Goal: Task Accomplishment & Management: Manage account settings

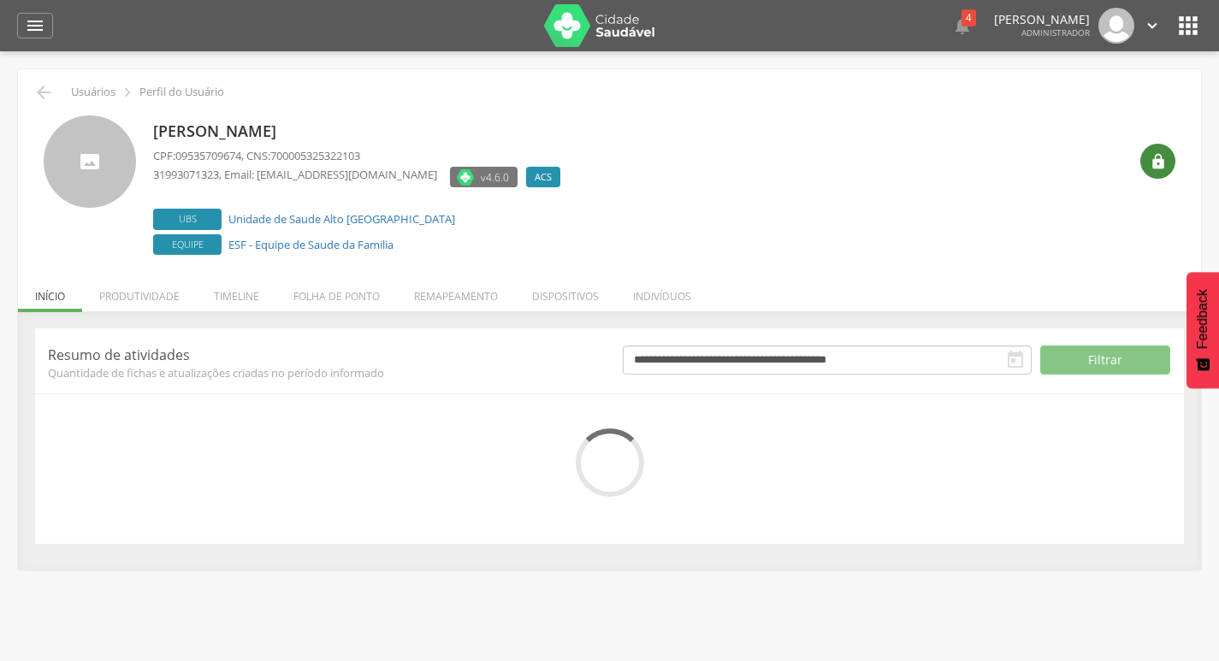
click at [1141, 168] on div "" at bounding box center [1157, 161] width 35 height 35
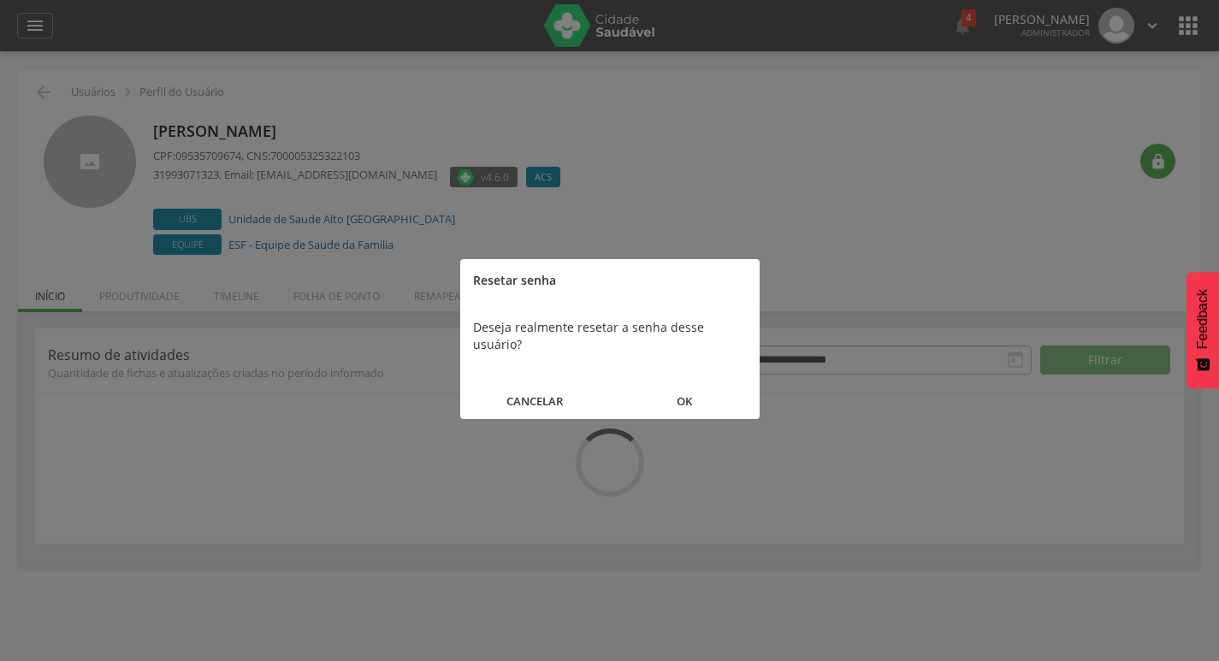
click at [656, 383] on button "OK" at bounding box center [685, 401] width 150 height 37
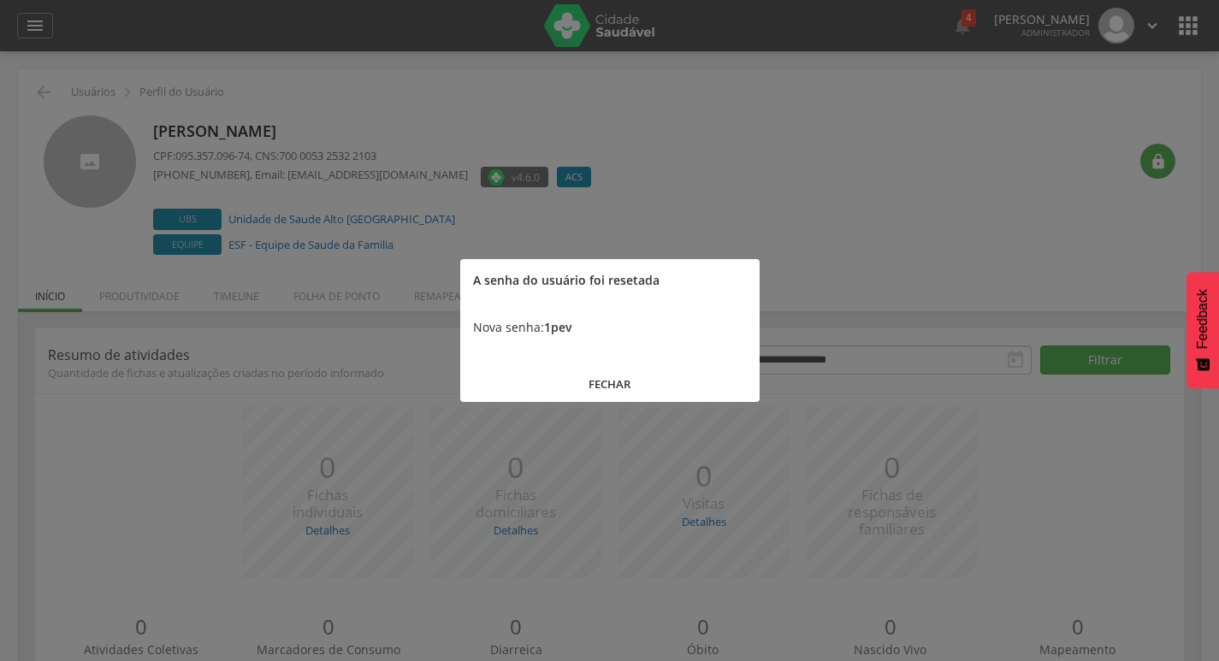
click at [663, 386] on button "FECHAR" at bounding box center [609, 384] width 299 height 37
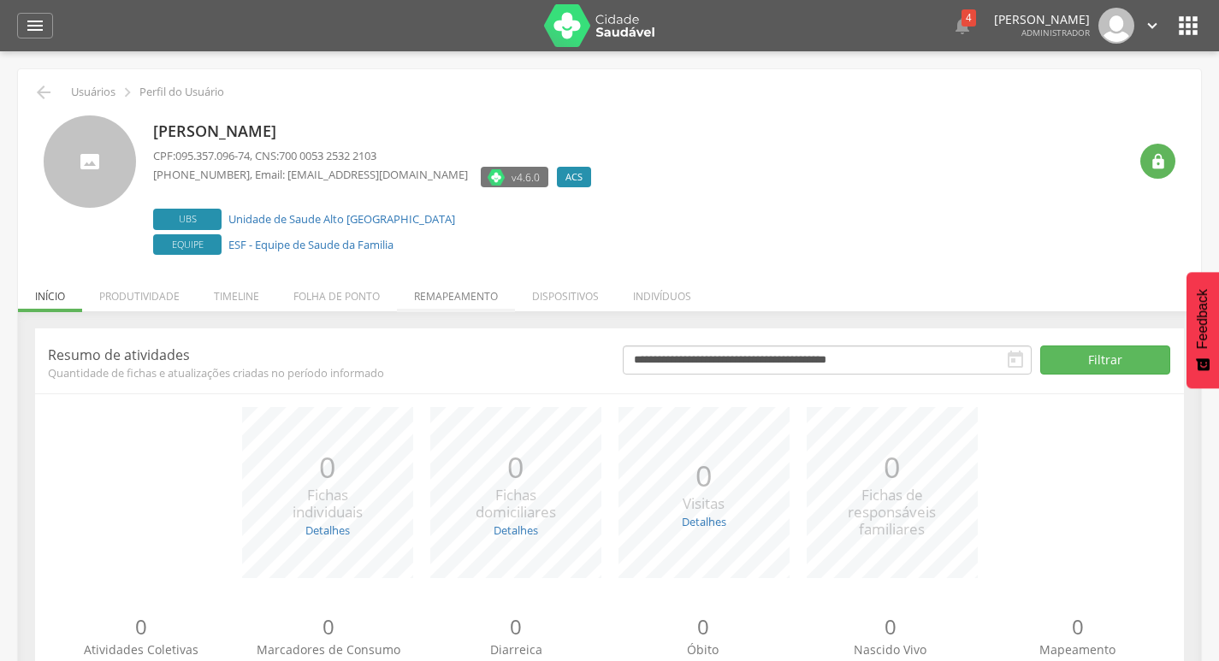
click at [434, 307] on li "Remapeamento" at bounding box center [456, 292] width 118 height 40
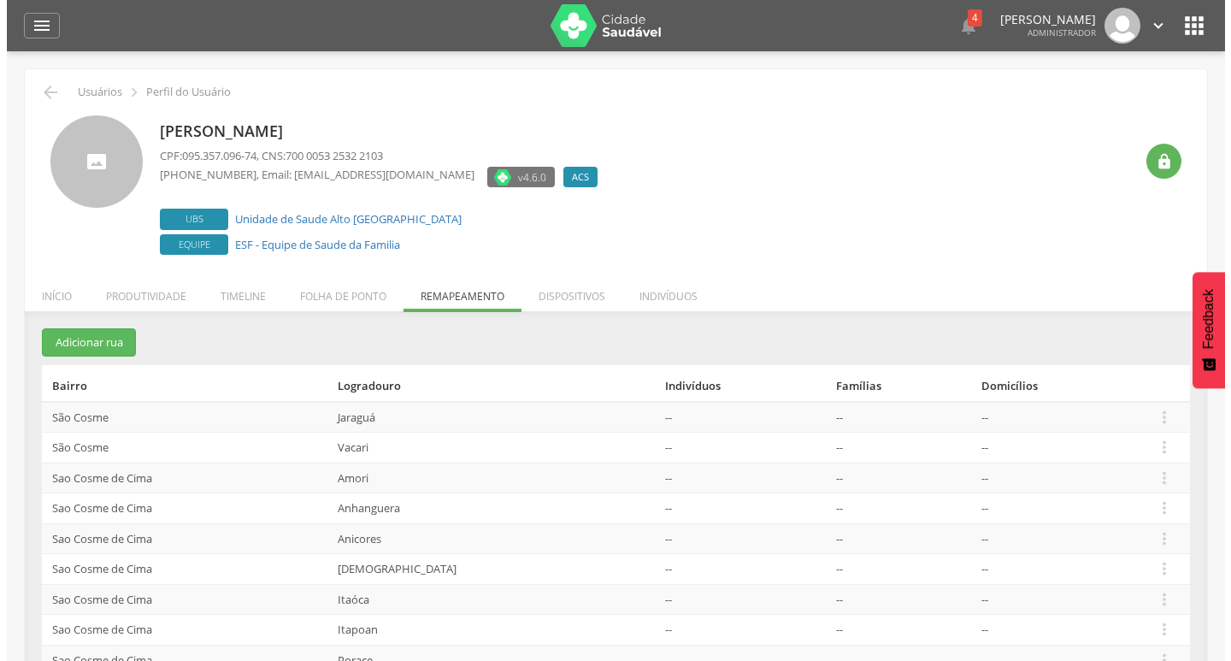
scroll to position [134, 0]
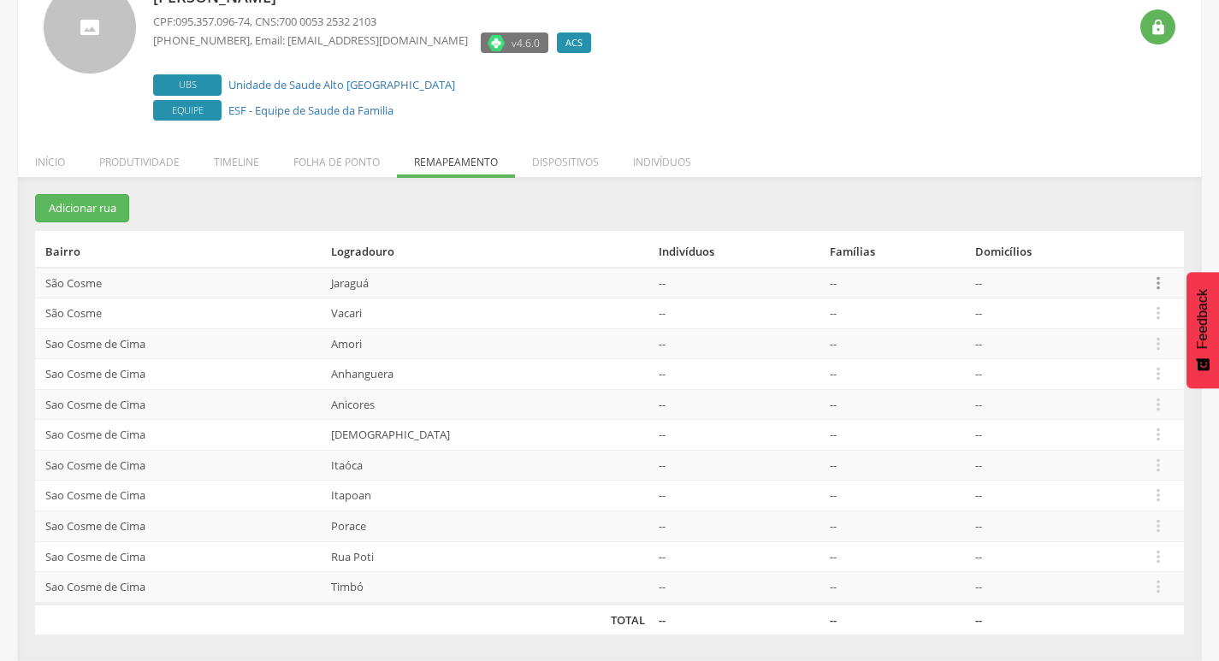
click at [1150, 292] on td " Editar Alocar famílias Desalocar famílias Desvincular ACS" at bounding box center [1163, 283] width 42 height 31
click at [1150, 285] on icon "" at bounding box center [1157, 283] width 19 height 19
click at [1145, 260] on link "Desvincular ACS" at bounding box center [1098, 255] width 135 height 21
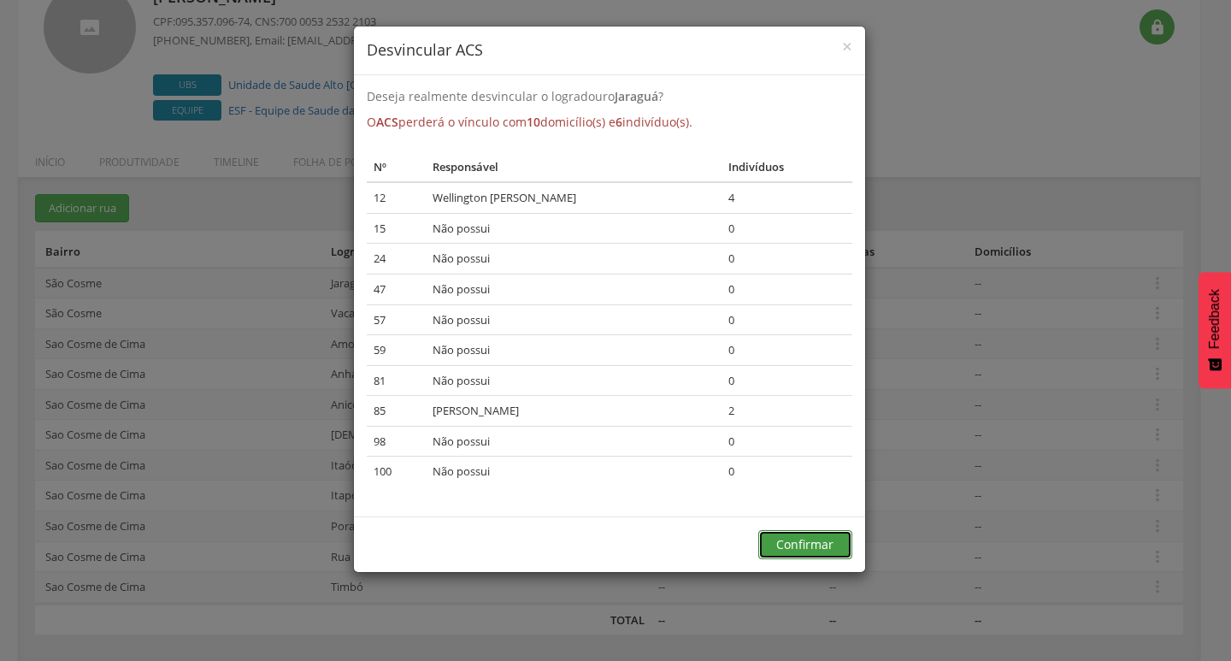
click at [822, 539] on button "Confirmar" at bounding box center [805, 544] width 94 height 29
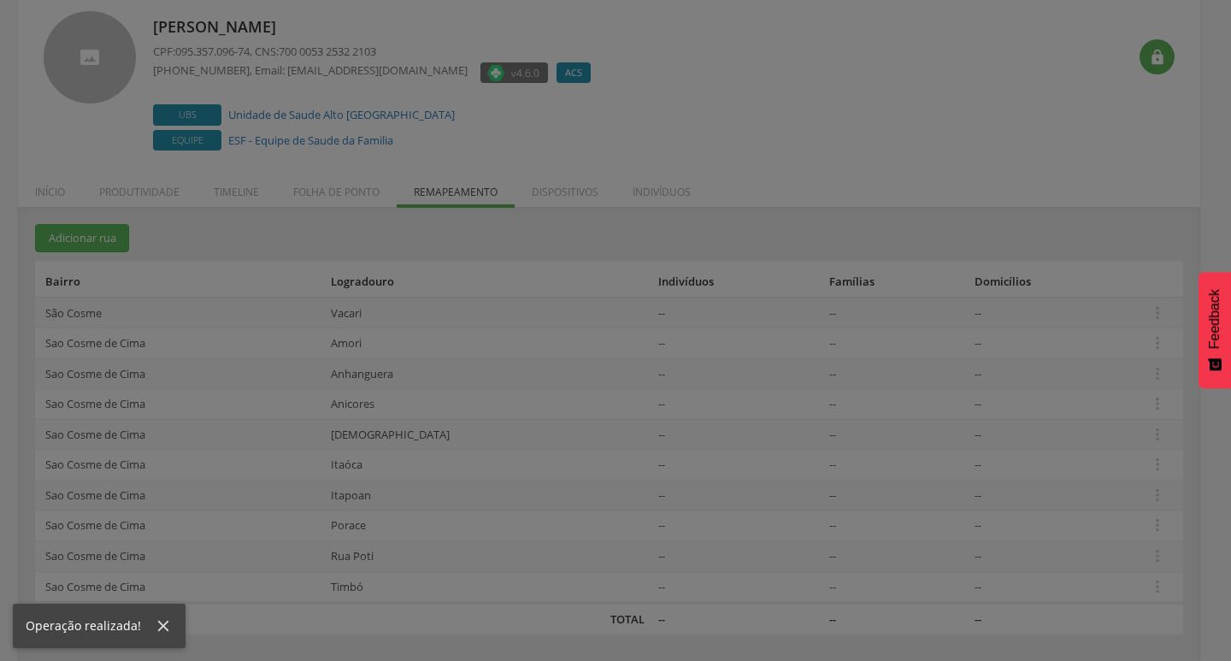
scroll to position [104, 0]
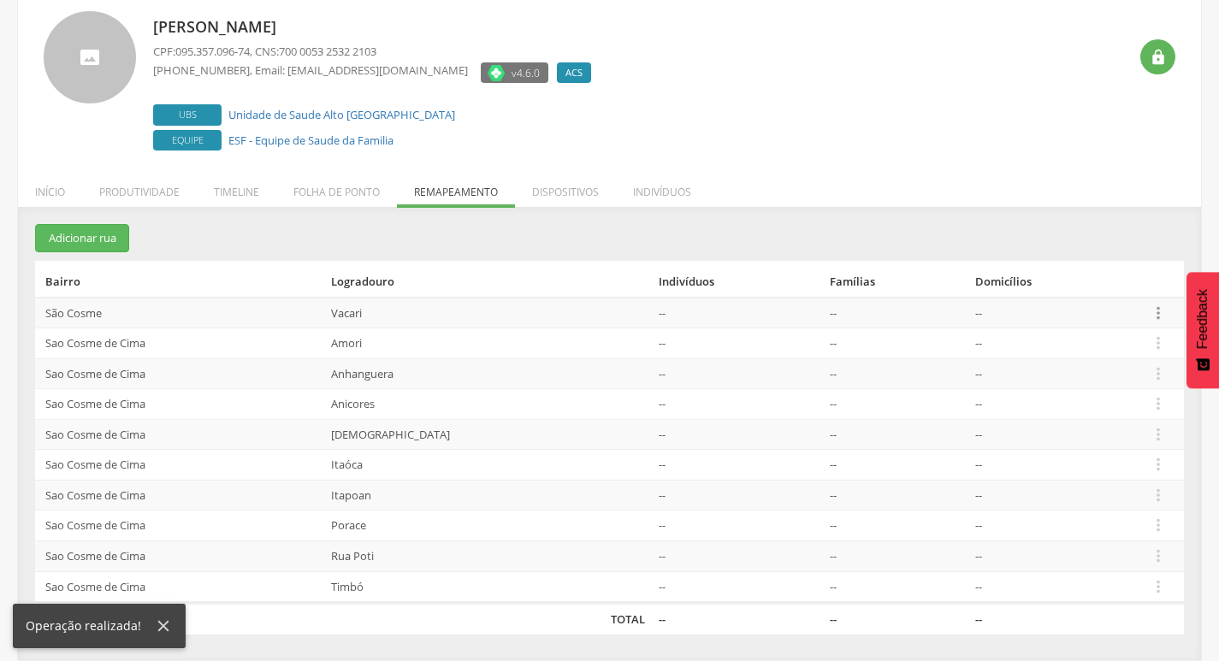
click at [1156, 317] on icon "" at bounding box center [1157, 313] width 19 height 19
click at [1095, 293] on link "Desvincular ACS" at bounding box center [1098, 285] width 135 height 21
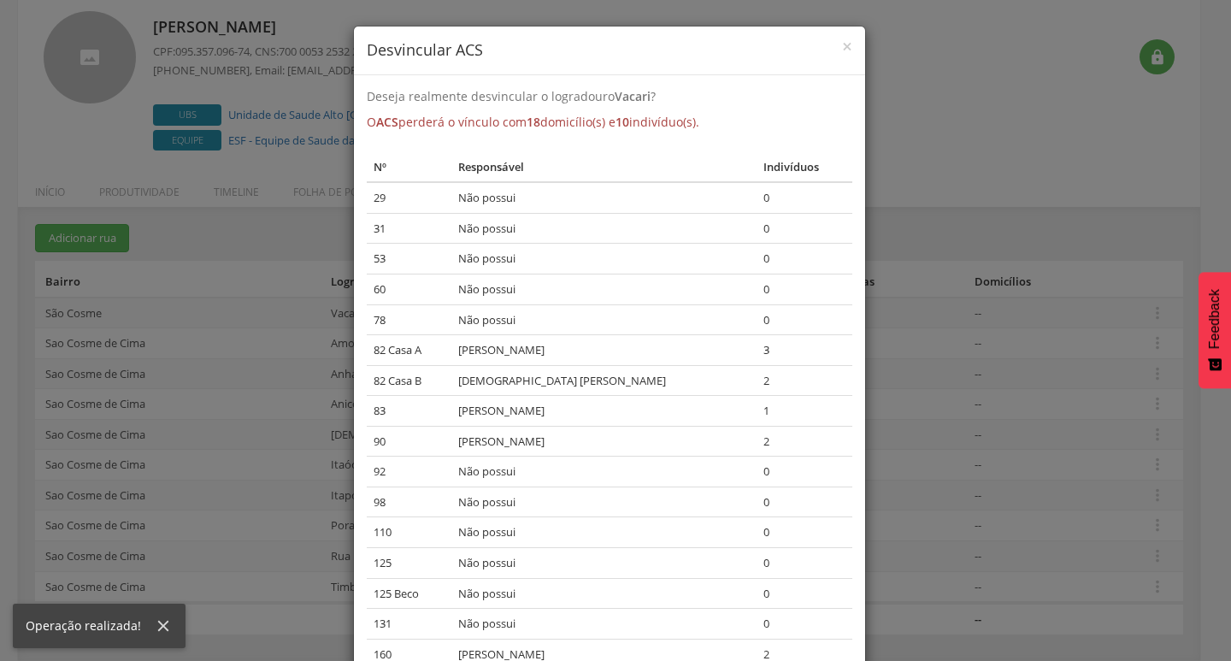
scroll to position [180, 0]
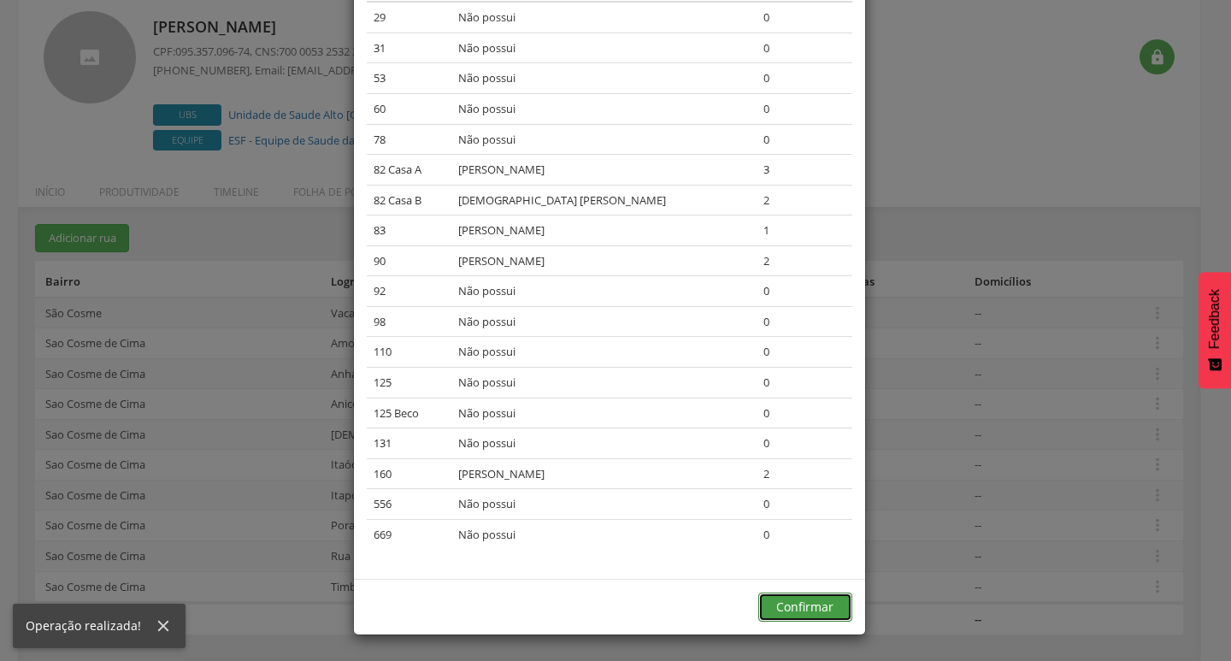
click at [835, 615] on button "Confirmar" at bounding box center [805, 607] width 94 height 29
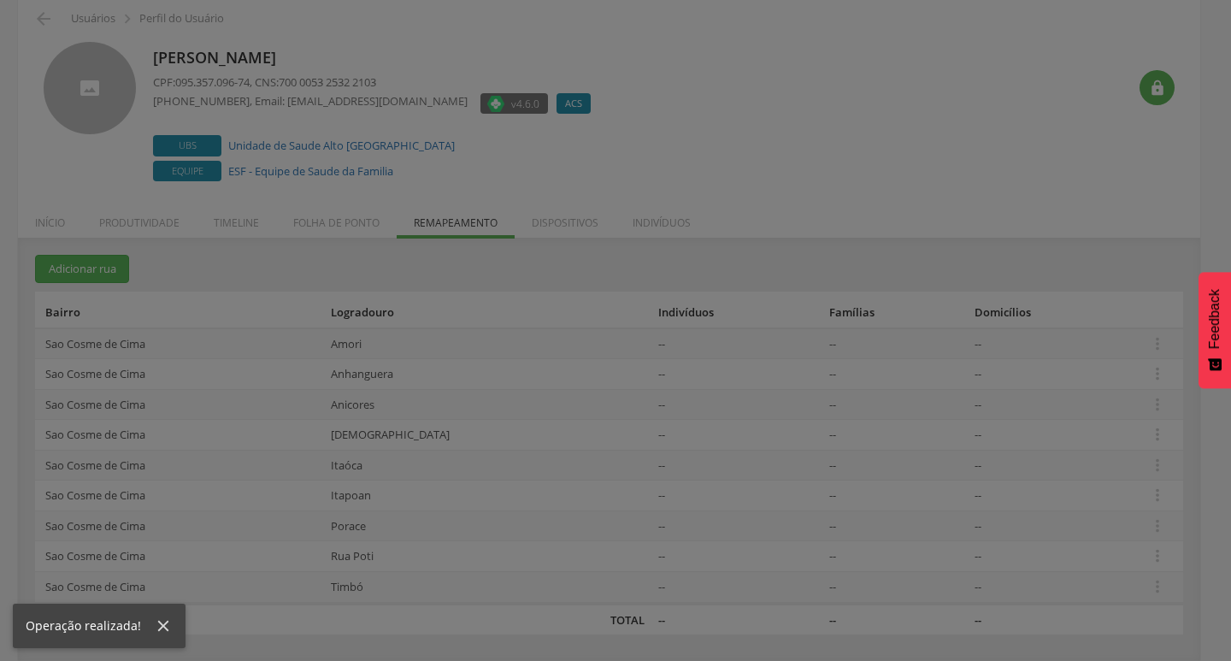
scroll to position [74, 0]
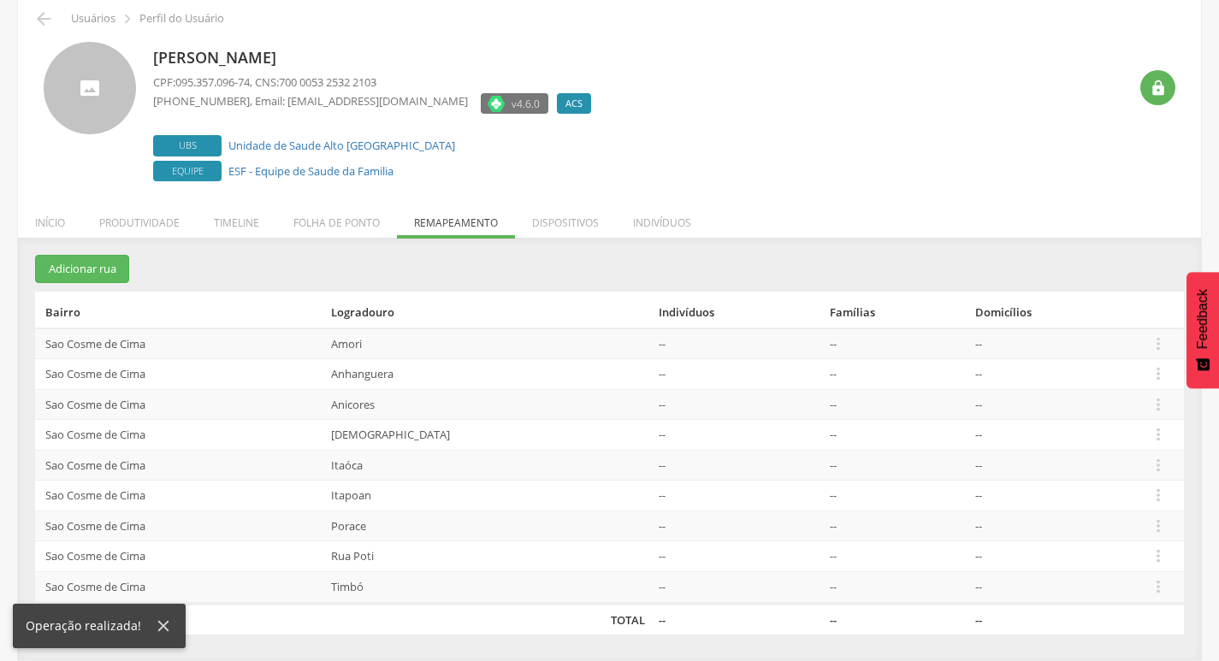
click at [1158, 361] on td " Editar Alocar famílias Desalocar famílias Desvincular ACS" at bounding box center [1163, 374] width 42 height 31
click at [1148, 351] on icon "" at bounding box center [1157, 343] width 19 height 19
click at [1046, 316] on link "Desvincular ACS" at bounding box center [1098, 316] width 135 height 21
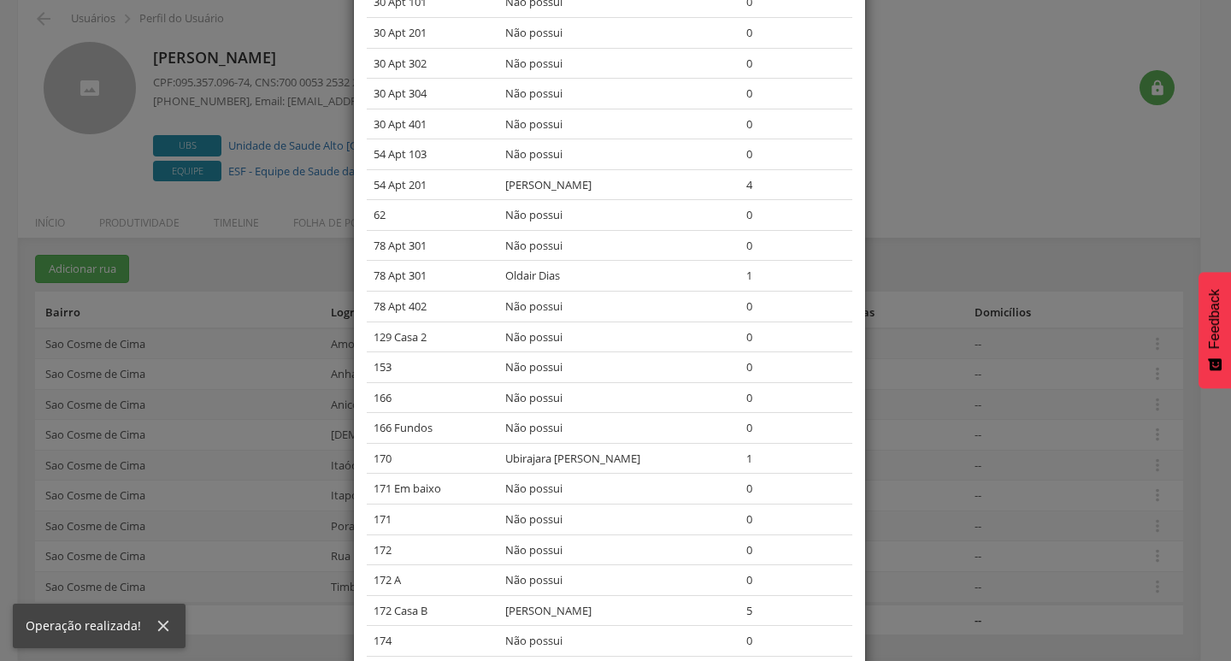
scroll to position [424, 0]
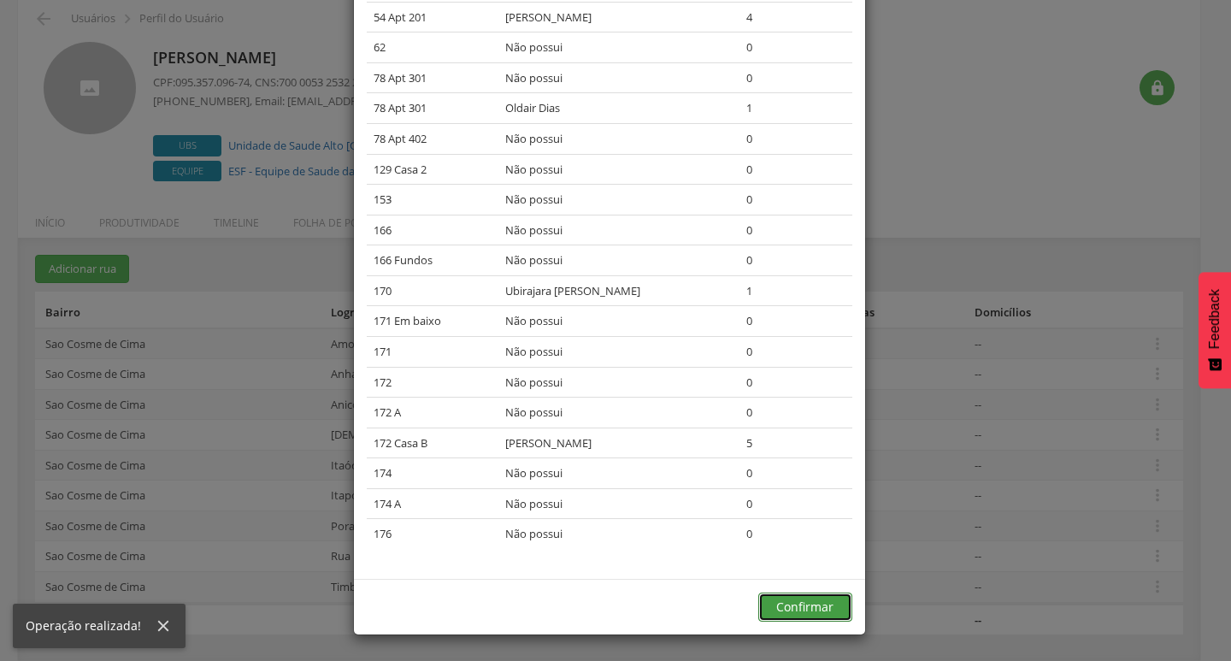
click at [815, 606] on button "Confirmar" at bounding box center [805, 607] width 94 height 29
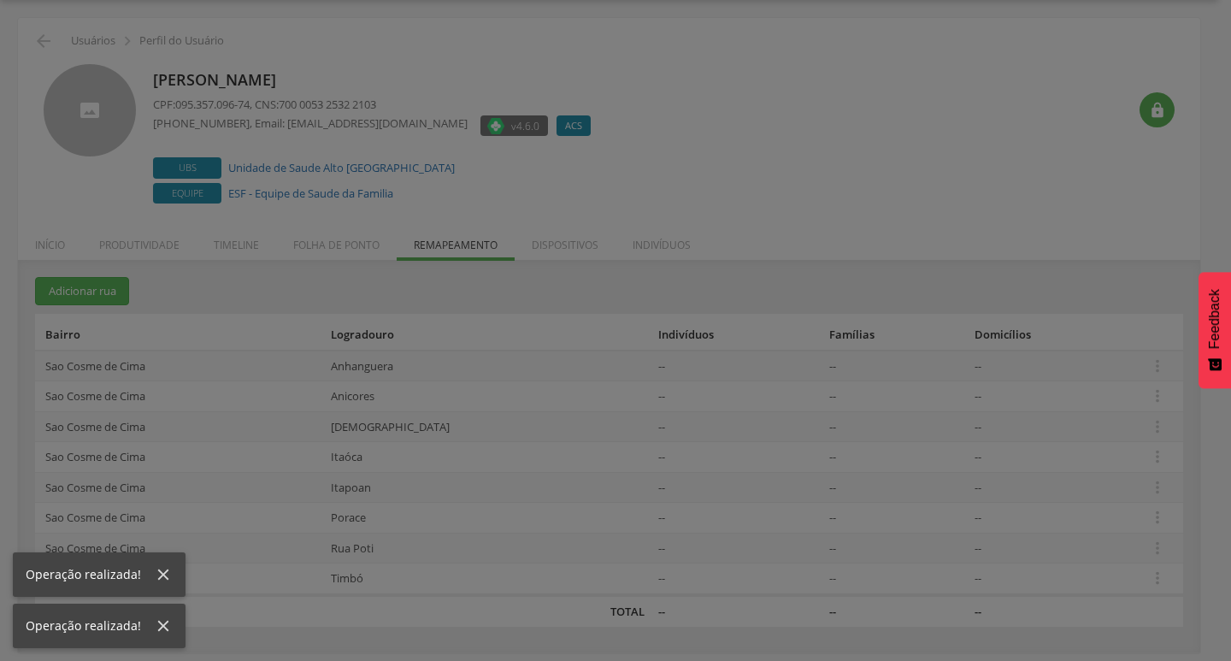
scroll to position [51, 0]
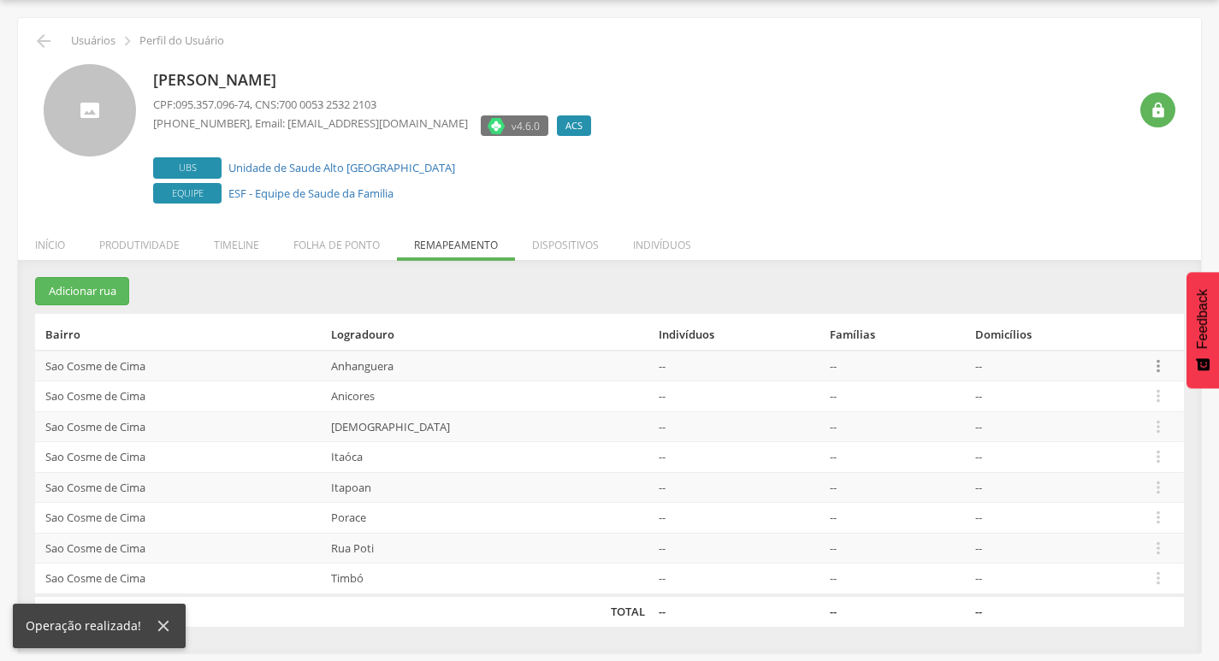
click at [1149, 373] on icon "" at bounding box center [1157, 366] width 19 height 19
click at [1042, 334] on link "Desvincular ACS" at bounding box center [1098, 338] width 135 height 21
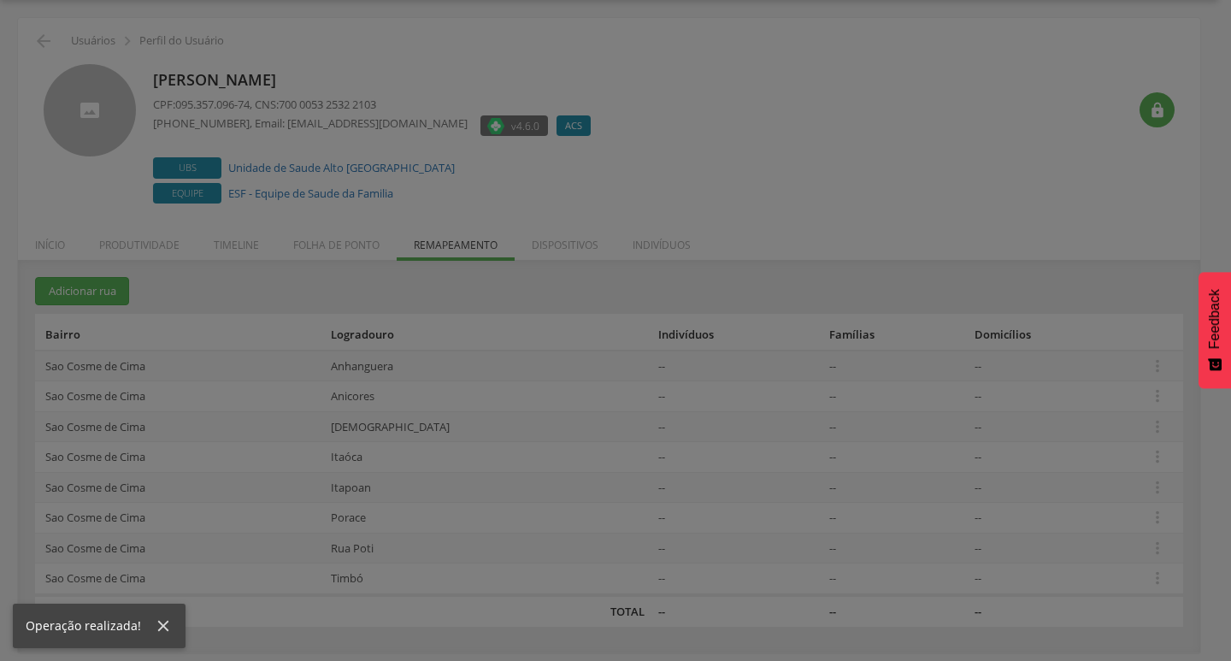
scroll to position [0, 0]
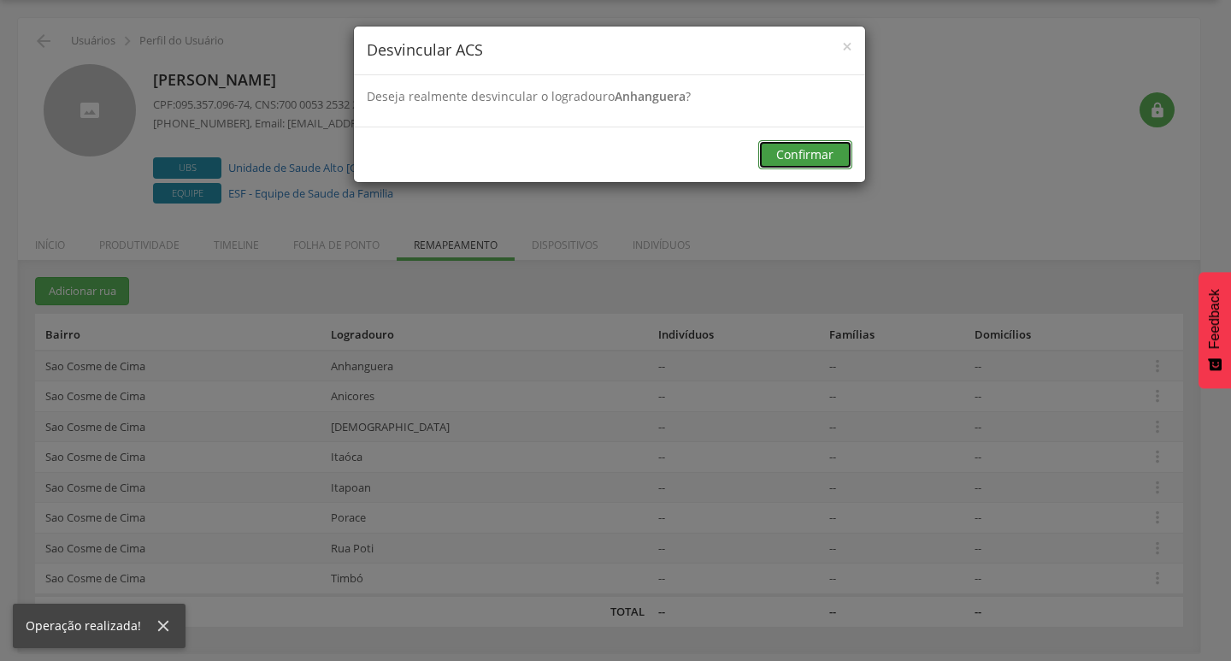
click at [843, 155] on button "Confirmar" at bounding box center [805, 154] width 94 height 29
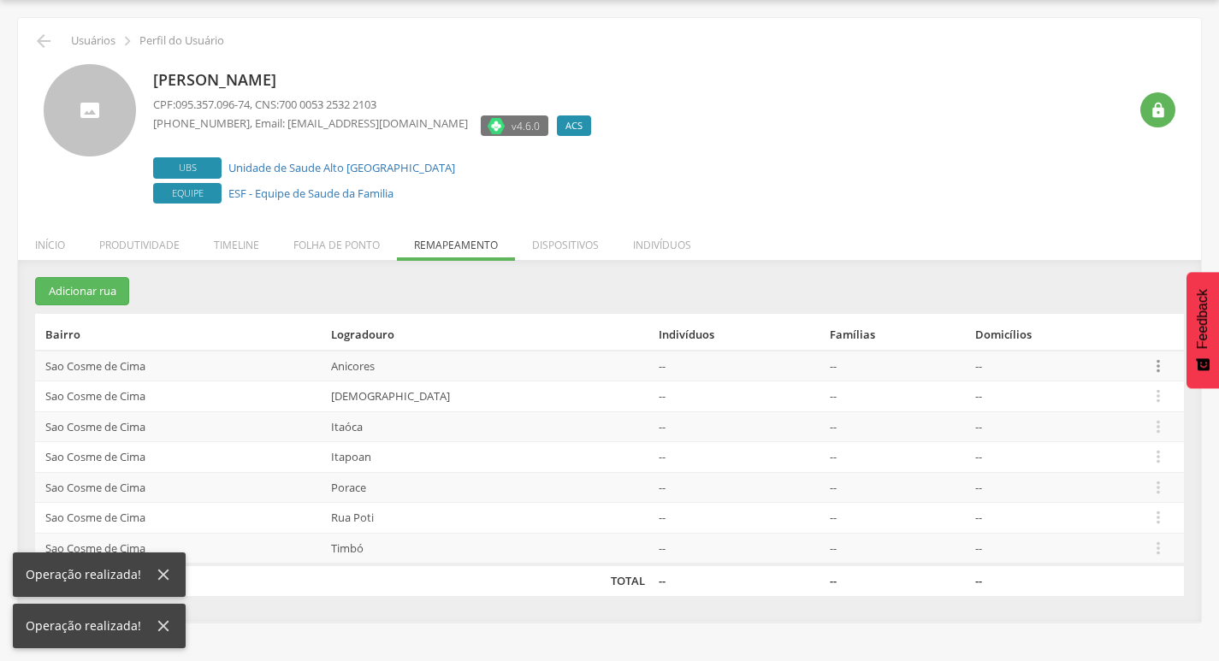
click at [1148, 365] on icon "" at bounding box center [1157, 366] width 19 height 19
click at [1075, 336] on th "Domicílios" at bounding box center [1054, 332] width 173 height 37
click at [1151, 364] on icon "" at bounding box center [1157, 366] width 19 height 19
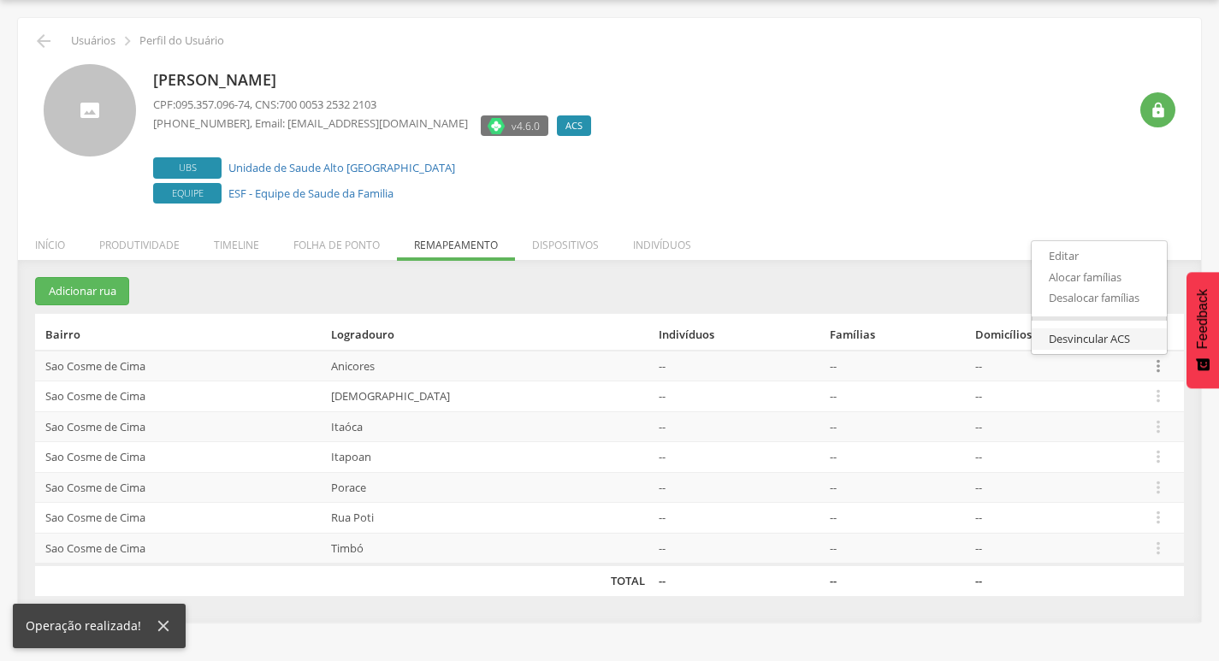
click at [1110, 349] on link "Desvincular ACS" at bounding box center [1098, 338] width 135 height 21
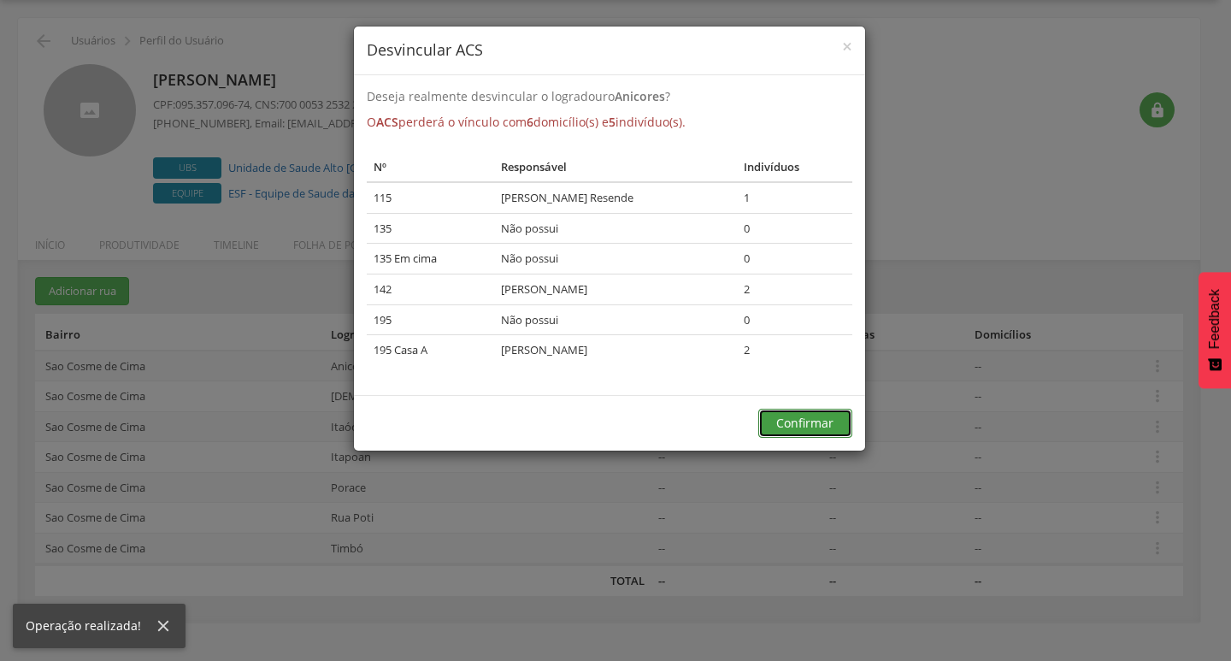
click at [833, 416] on button "Confirmar" at bounding box center [805, 423] width 94 height 29
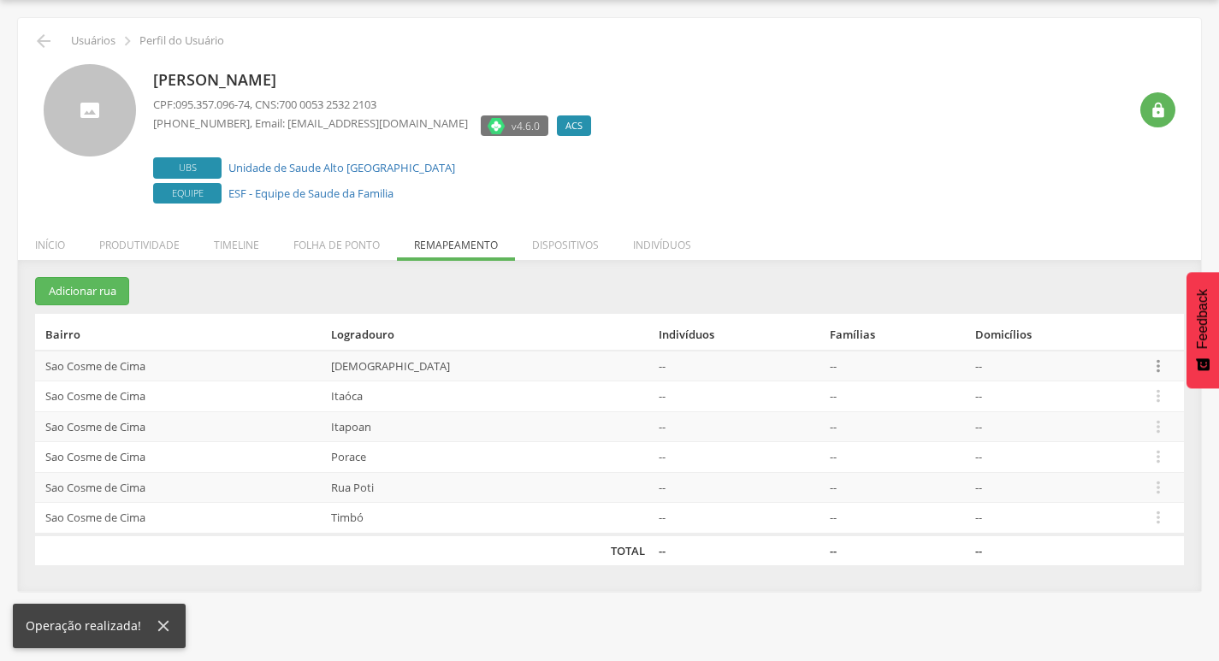
click at [1157, 372] on icon "" at bounding box center [1157, 366] width 19 height 19
click at [1118, 344] on link "Desvincular ACS" at bounding box center [1098, 338] width 135 height 21
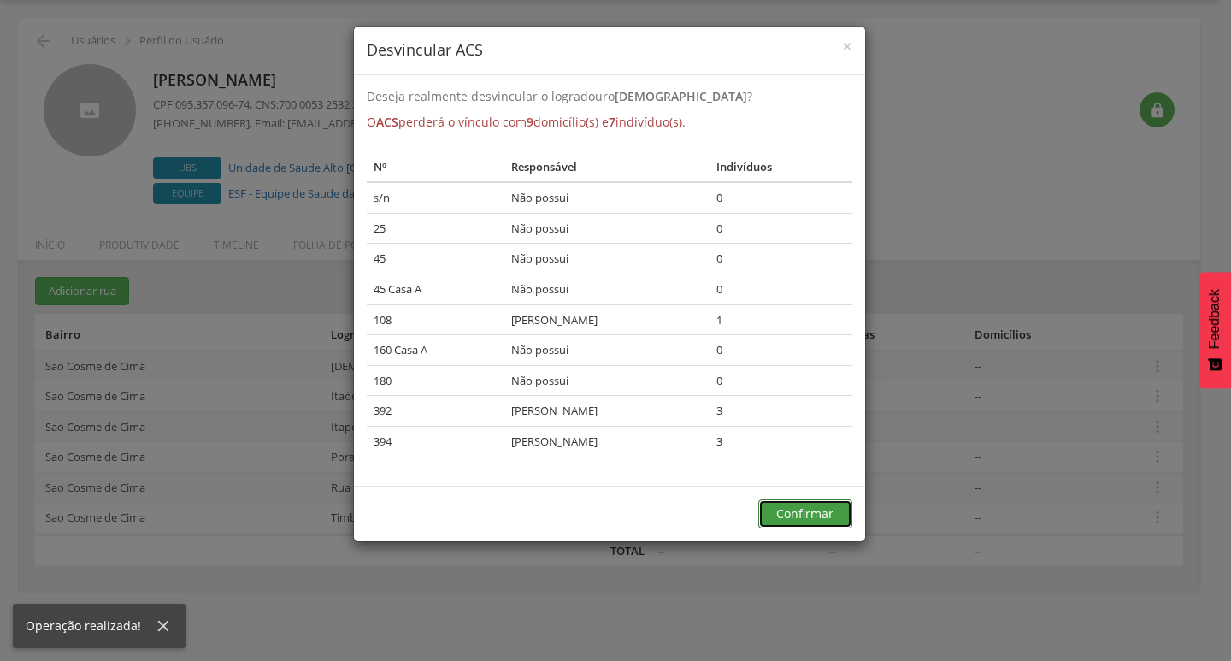
click at [789, 526] on button "Confirmar" at bounding box center [805, 513] width 94 height 29
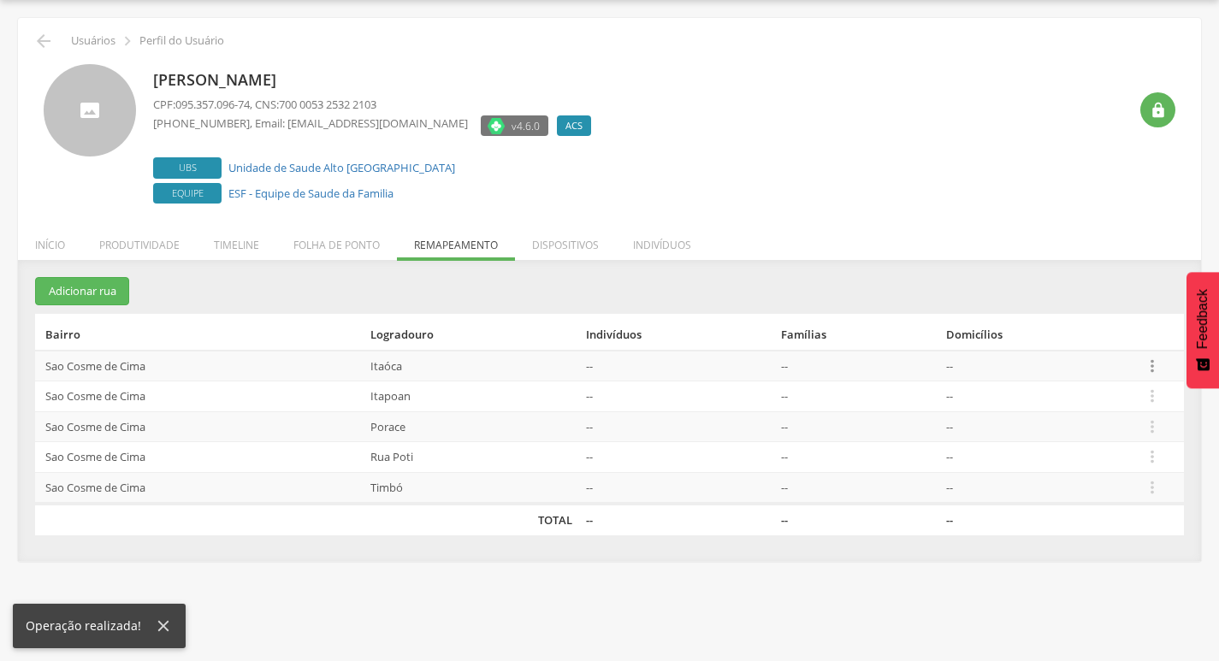
click at [1154, 368] on icon "" at bounding box center [1151, 366] width 19 height 19
click at [1111, 333] on link "Desvincular ACS" at bounding box center [1092, 338] width 135 height 21
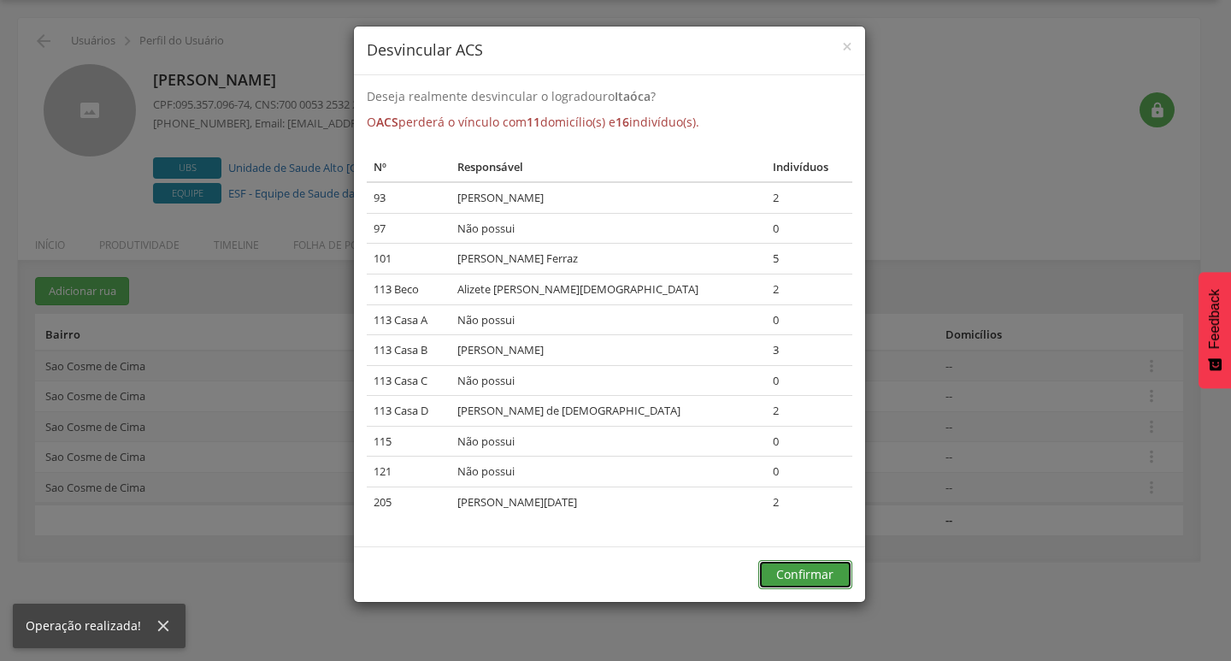
click at [776, 575] on button "Confirmar" at bounding box center [805, 574] width 94 height 29
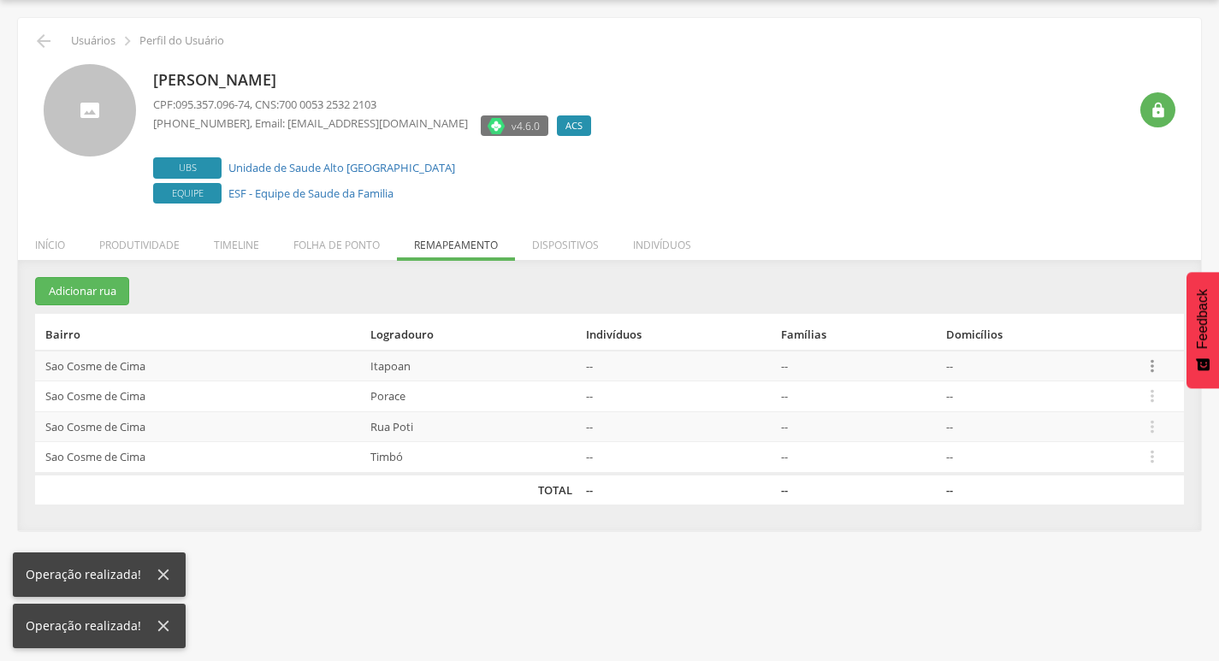
click at [1160, 364] on icon "" at bounding box center [1151, 366] width 19 height 19
click at [1080, 343] on table "Bairro Logradouro Indivíduos Famílias Domicílios Sao Cosme de Cima Itapoan -- -…" at bounding box center [609, 409] width 1148 height 191
click at [1151, 366] on icon "" at bounding box center [1151, 366] width 19 height 19
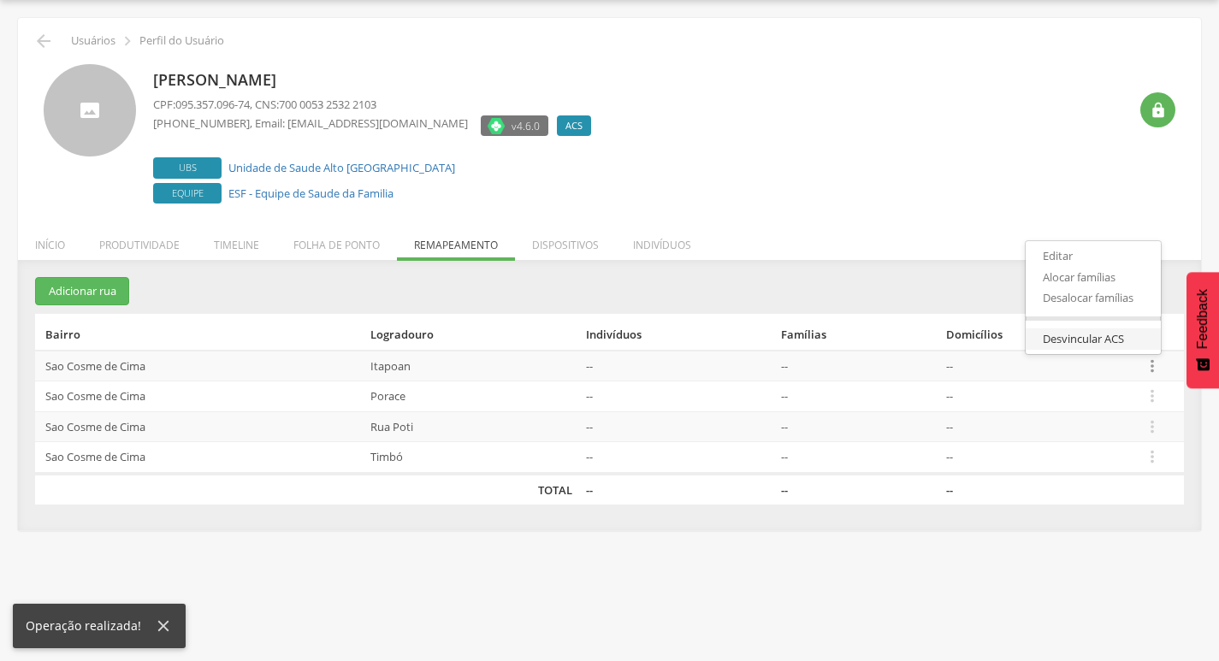
click at [1131, 346] on link "Desvincular ACS" at bounding box center [1092, 338] width 135 height 21
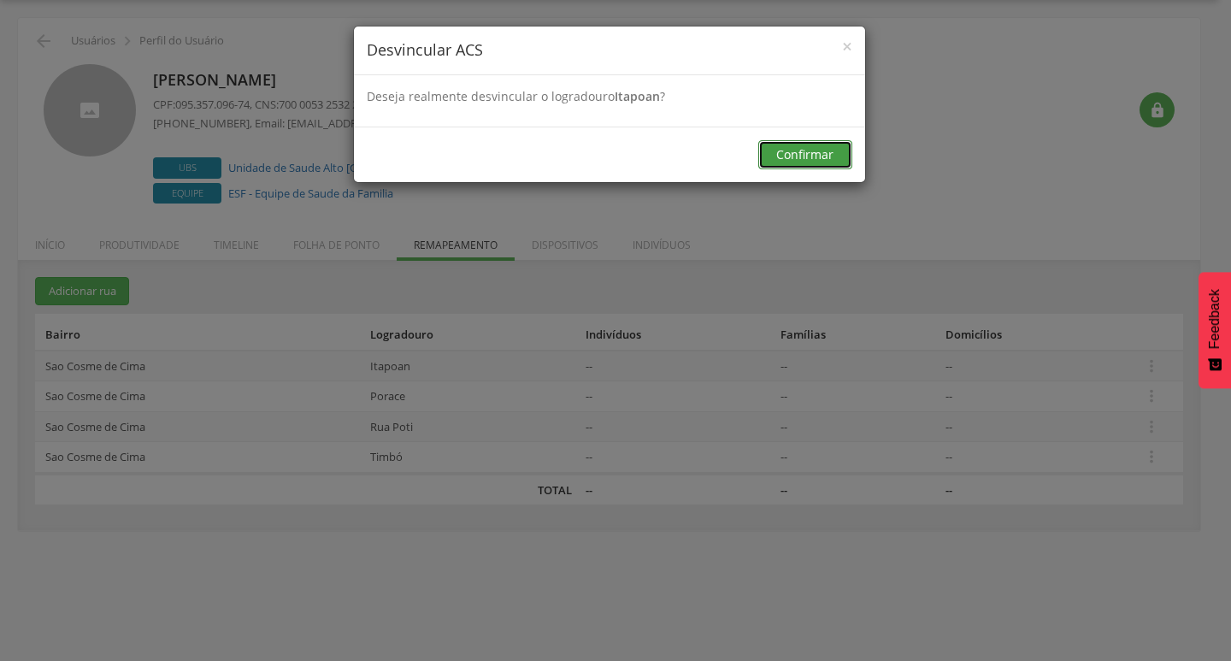
click at [835, 155] on button "Confirmar" at bounding box center [805, 154] width 94 height 29
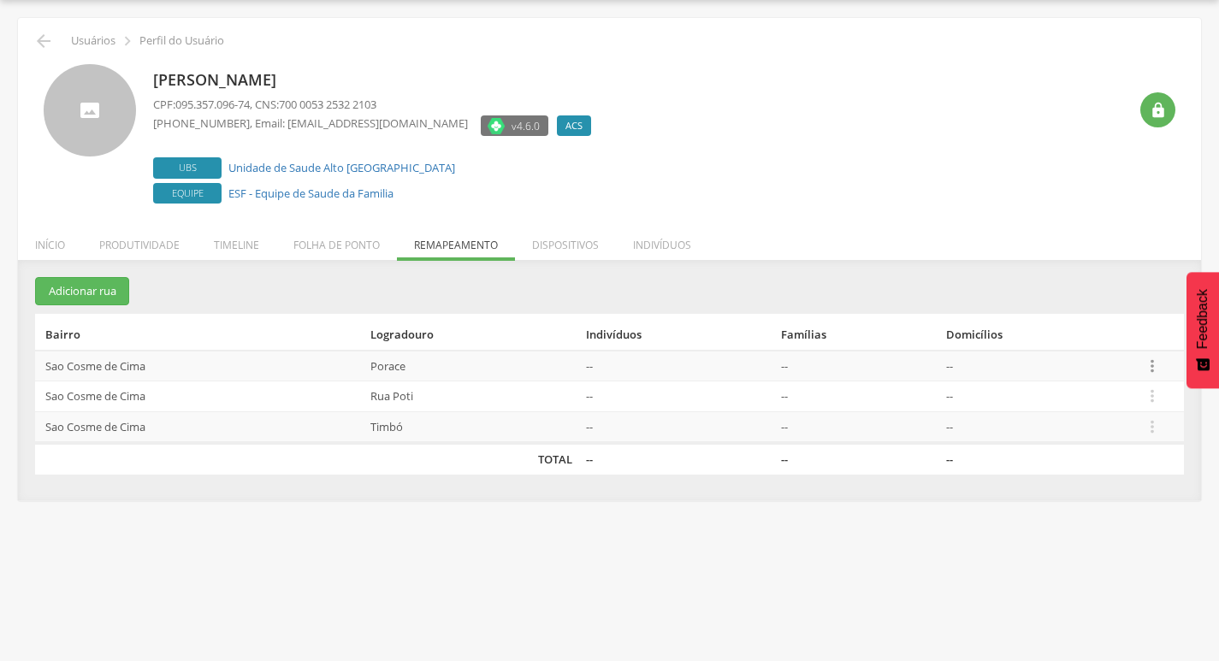
click at [1158, 363] on icon "" at bounding box center [1151, 366] width 19 height 19
click at [1136, 345] on link "Desvincular ACS" at bounding box center [1092, 338] width 135 height 21
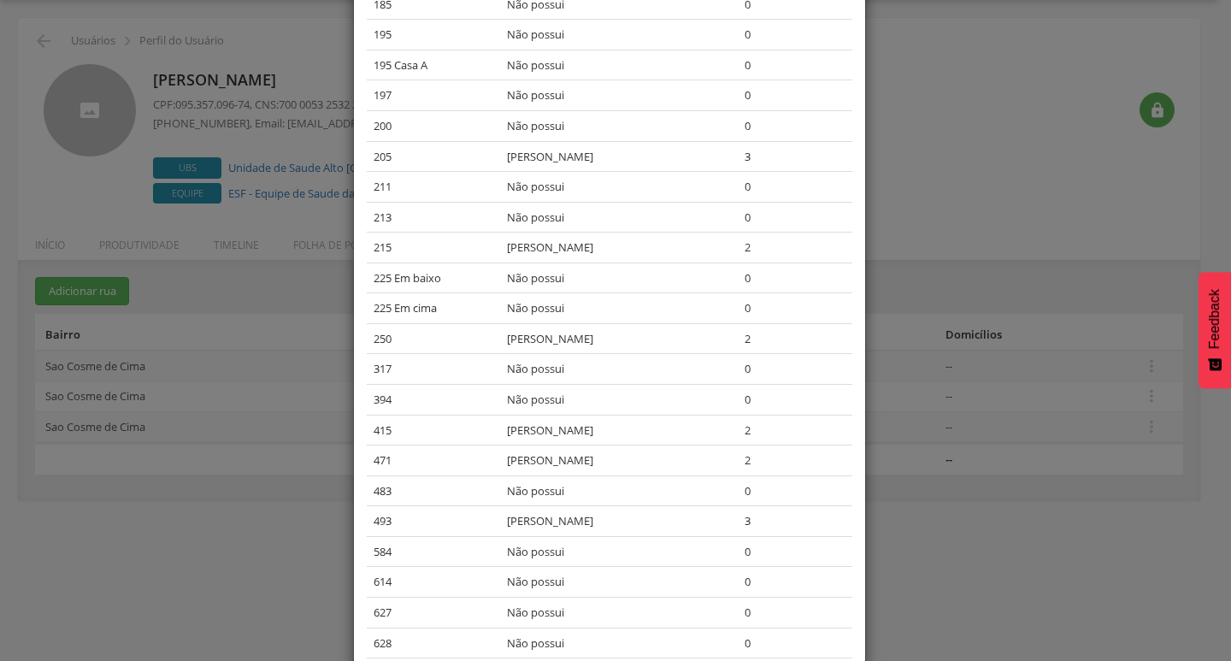
scroll to position [1276, 0]
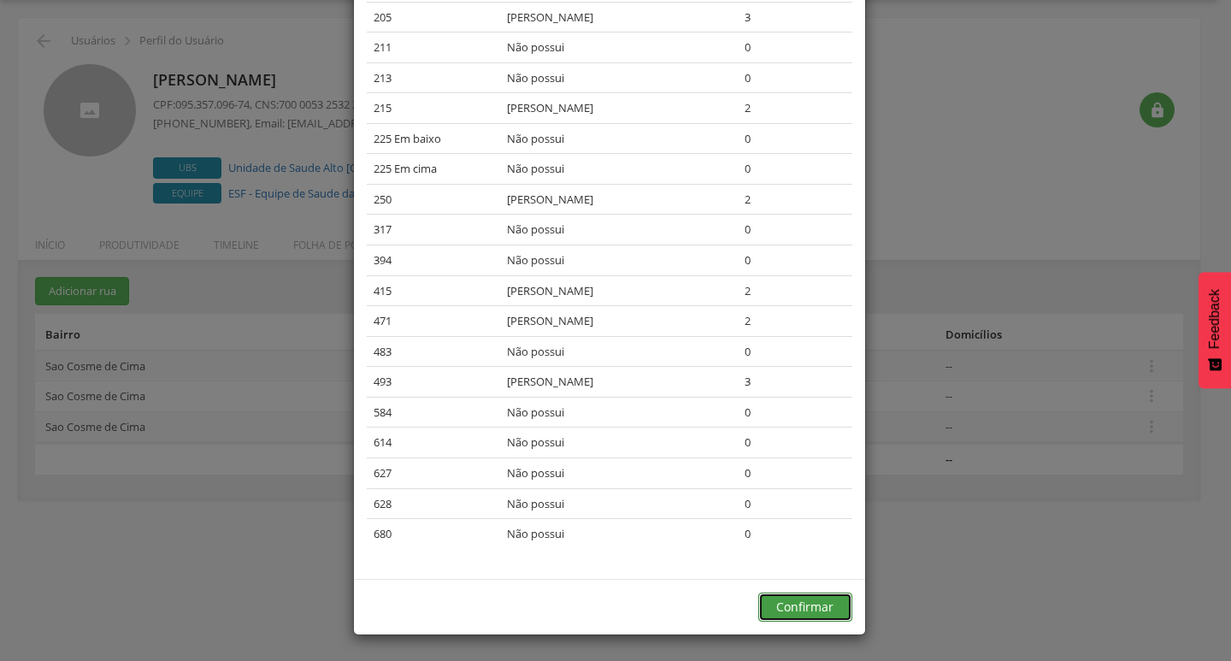
click at [811, 607] on button "Confirmar" at bounding box center [805, 607] width 94 height 29
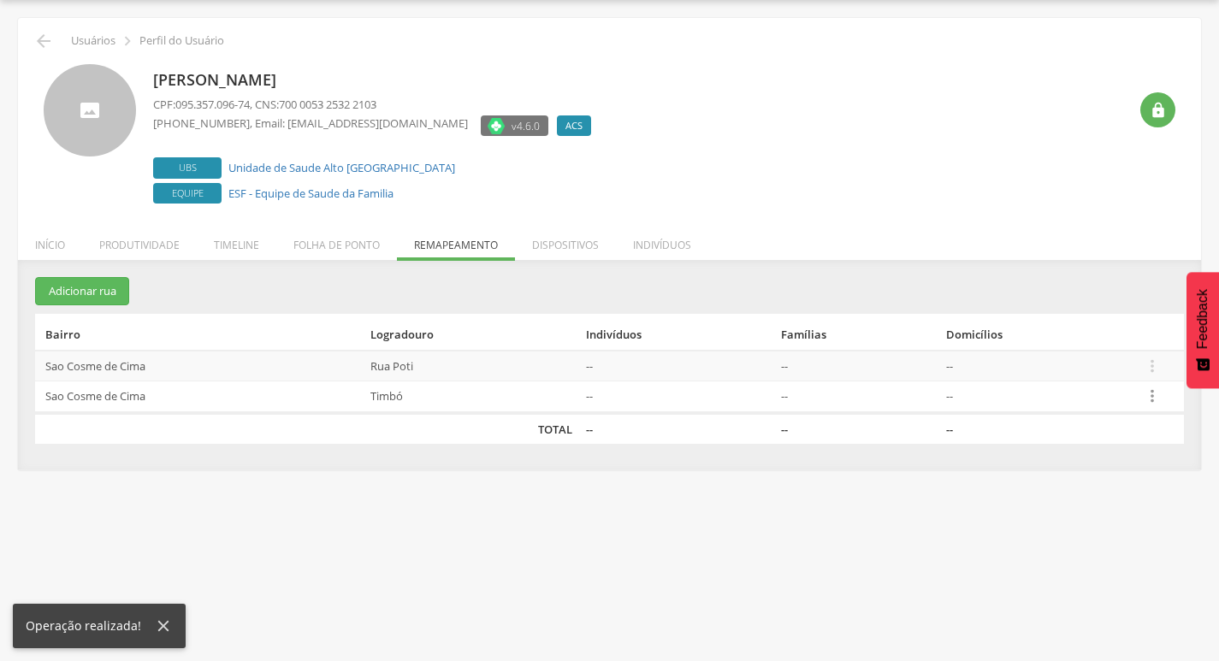
click at [1158, 388] on icon "" at bounding box center [1151, 396] width 19 height 19
click at [1133, 380] on link "Desvincular ACS" at bounding box center [1092, 369] width 135 height 21
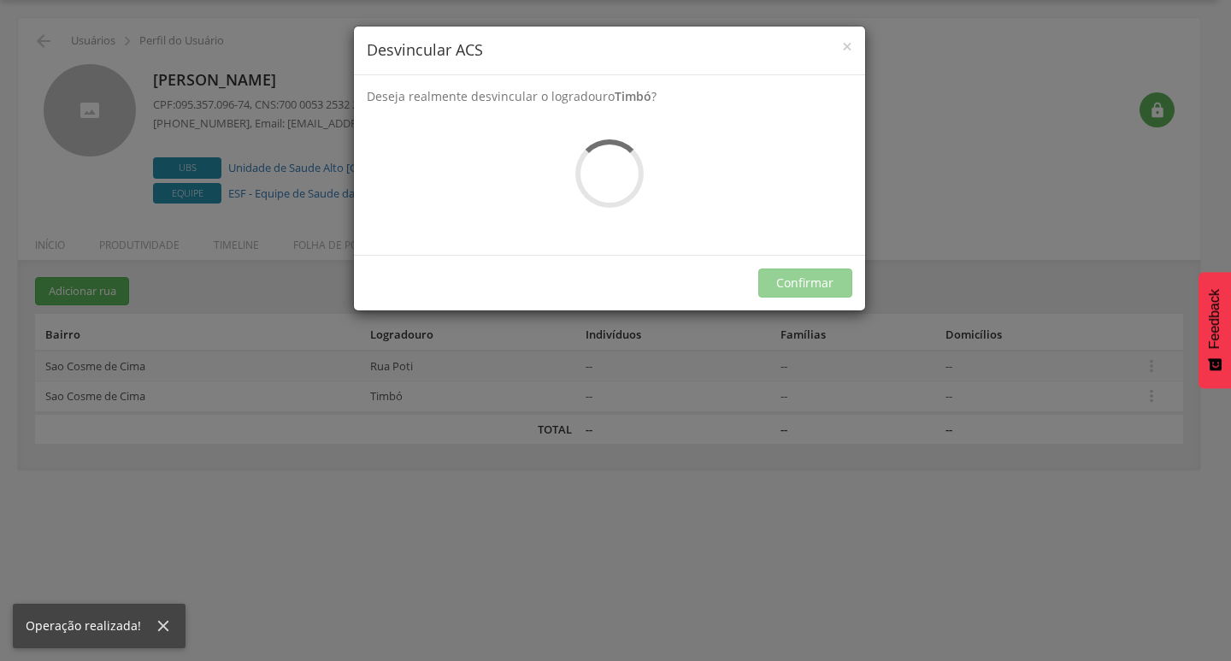
scroll to position [0, 0]
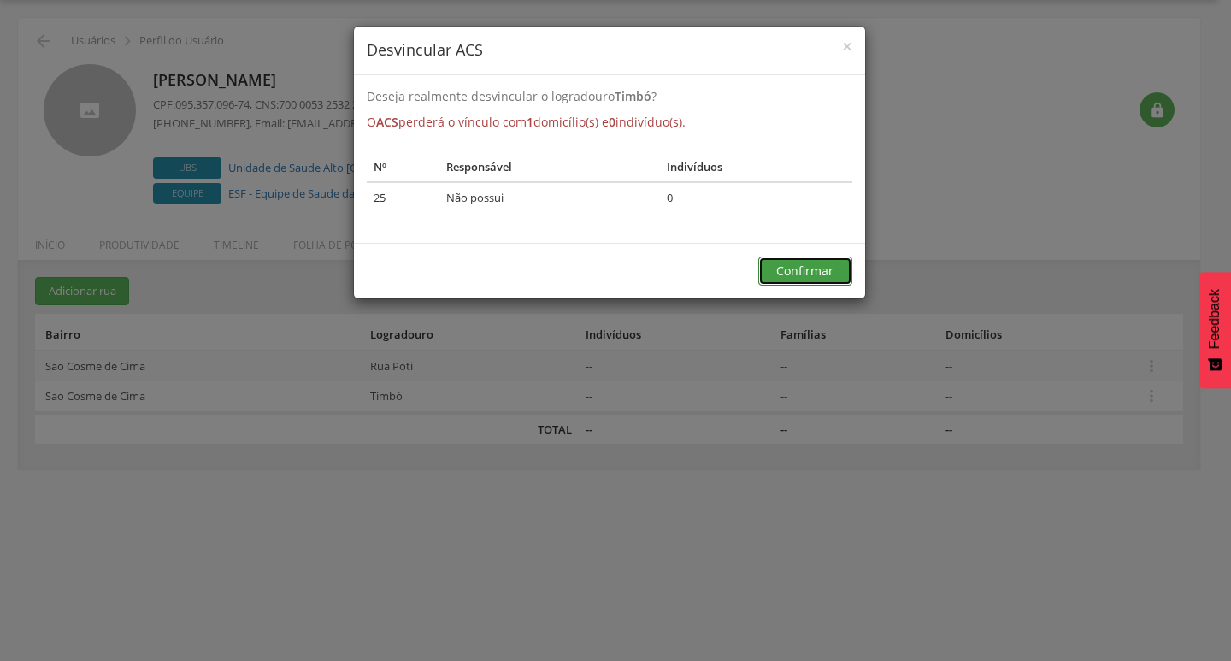
click at [802, 269] on button "Confirmar" at bounding box center [805, 271] width 94 height 29
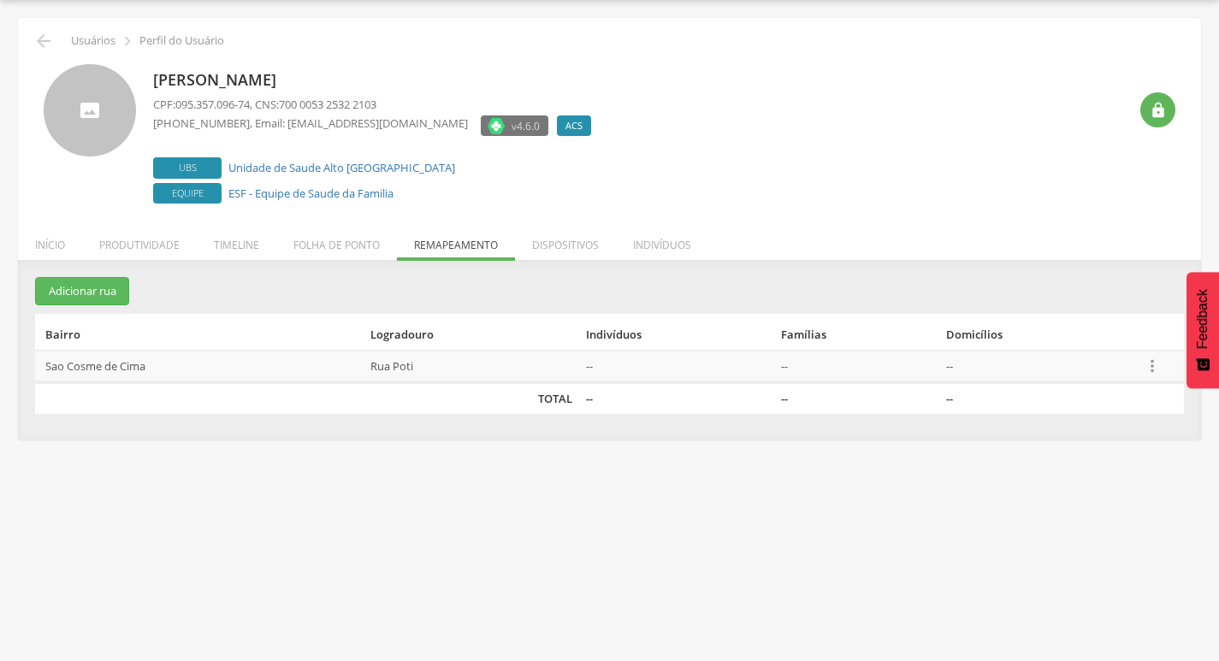
click at [1144, 363] on icon "" at bounding box center [1151, 366] width 19 height 19
click at [1130, 353] on ul "Editar Alocar famílias Desalocar famílias Desvincular ACS" at bounding box center [1092, 297] width 137 height 114
click at [1157, 373] on icon "" at bounding box center [1151, 366] width 19 height 19
click at [1142, 346] on link "Desvincular ACS" at bounding box center [1092, 338] width 135 height 21
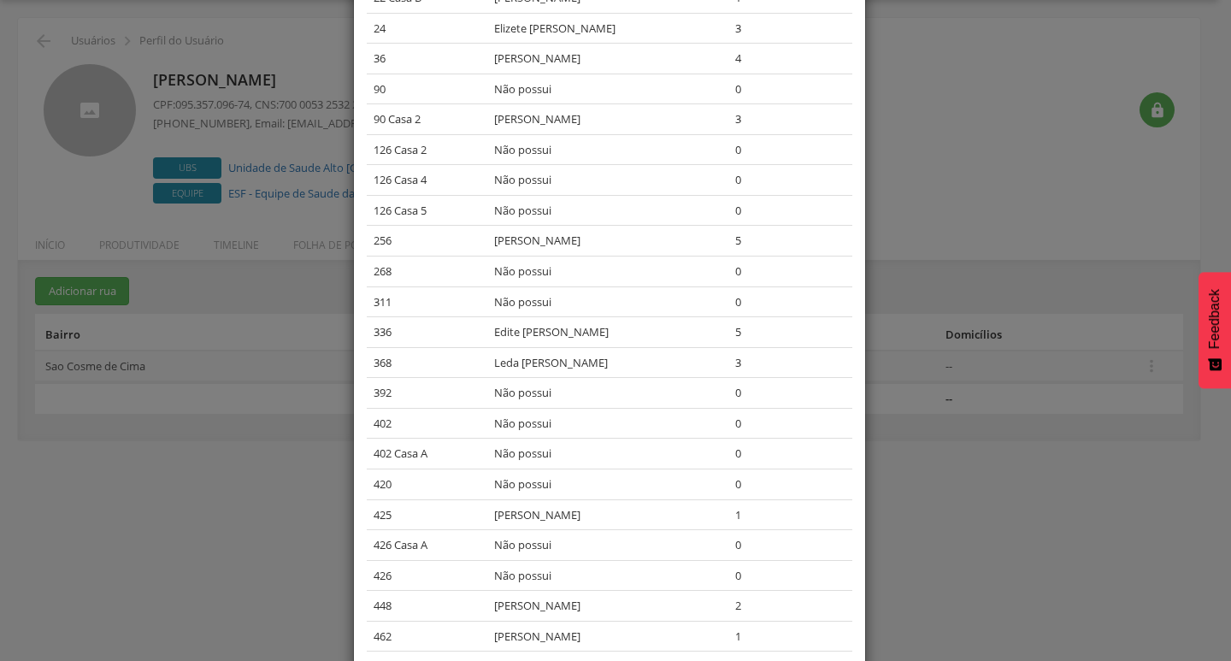
scroll to position [424, 0]
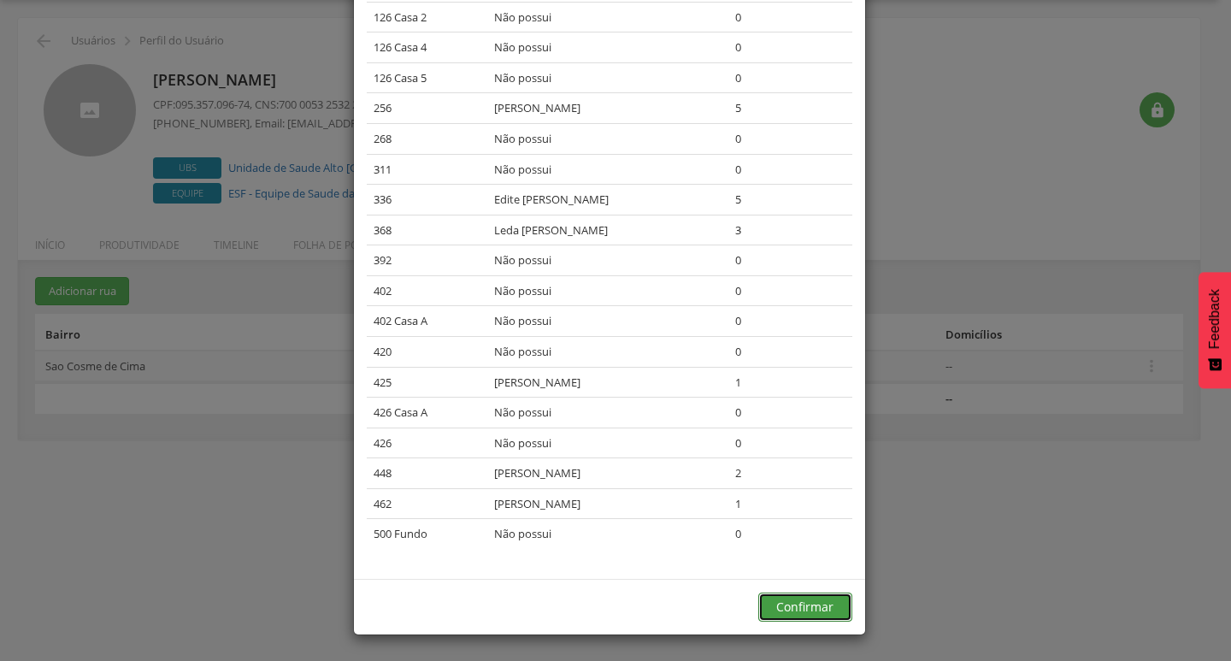
click at [776, 613] on button "Confirmar" at bounding box center [805, 607] width 94 height 29
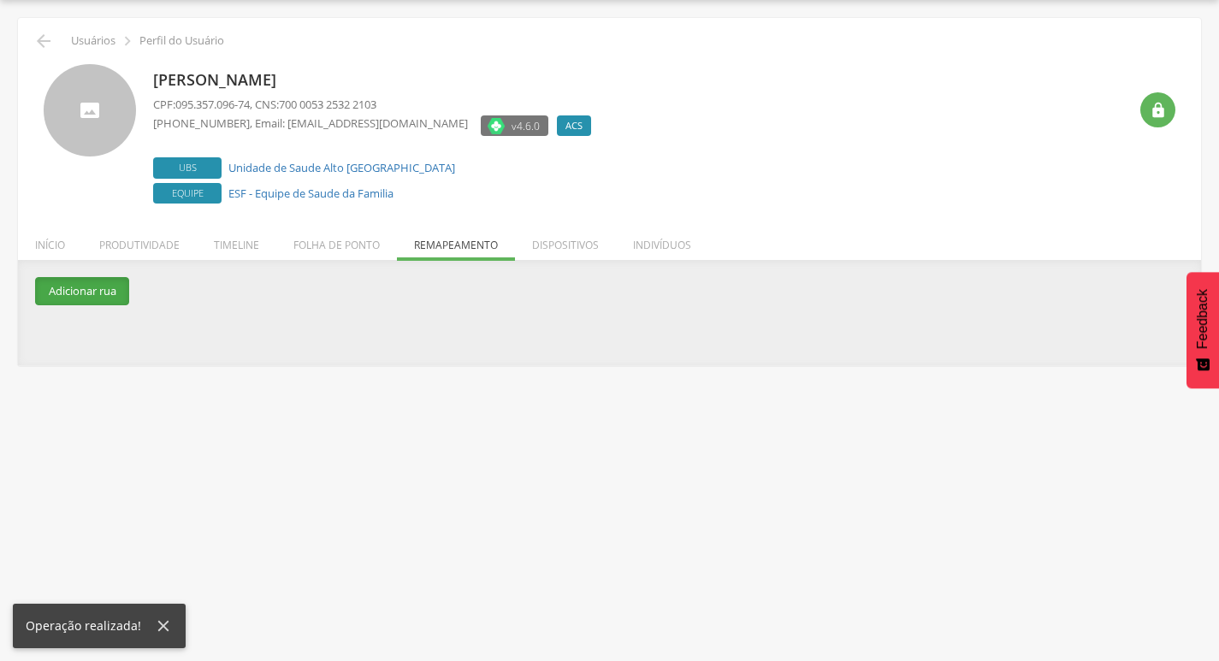
click at [124, 301] on button "Adicionar rua" at bounding box center [82, 291] width 94 height 28
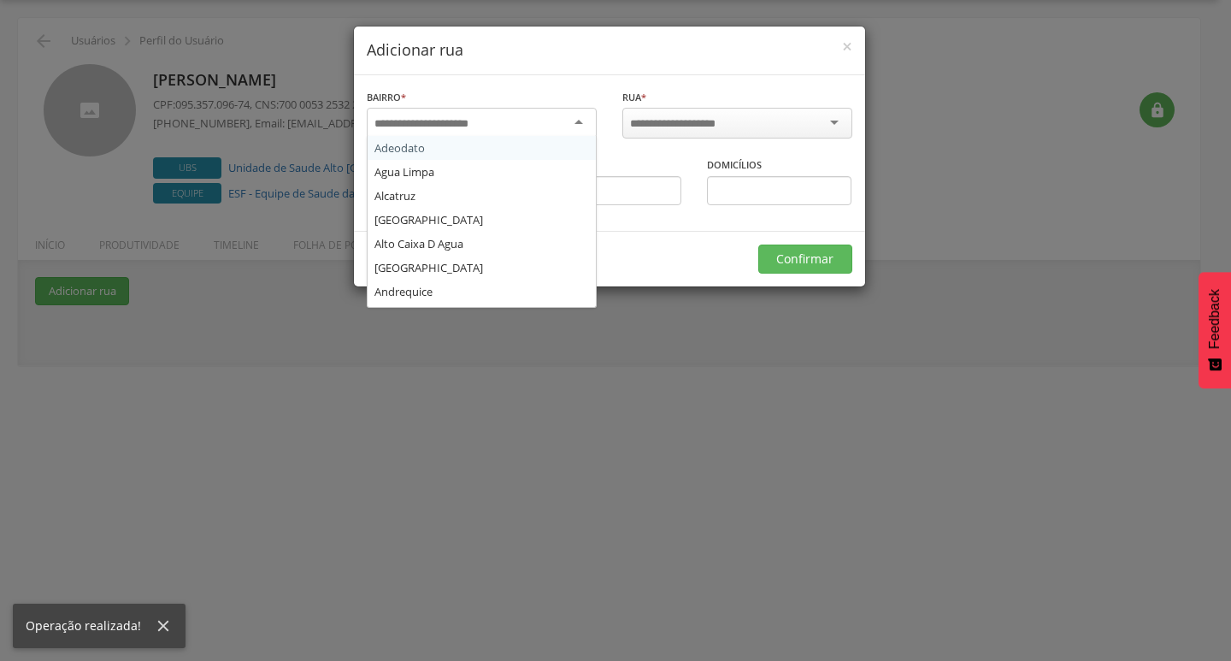
click at [448, 123] on input "select-one" at bounding box center [433, 123] width 116 height 15
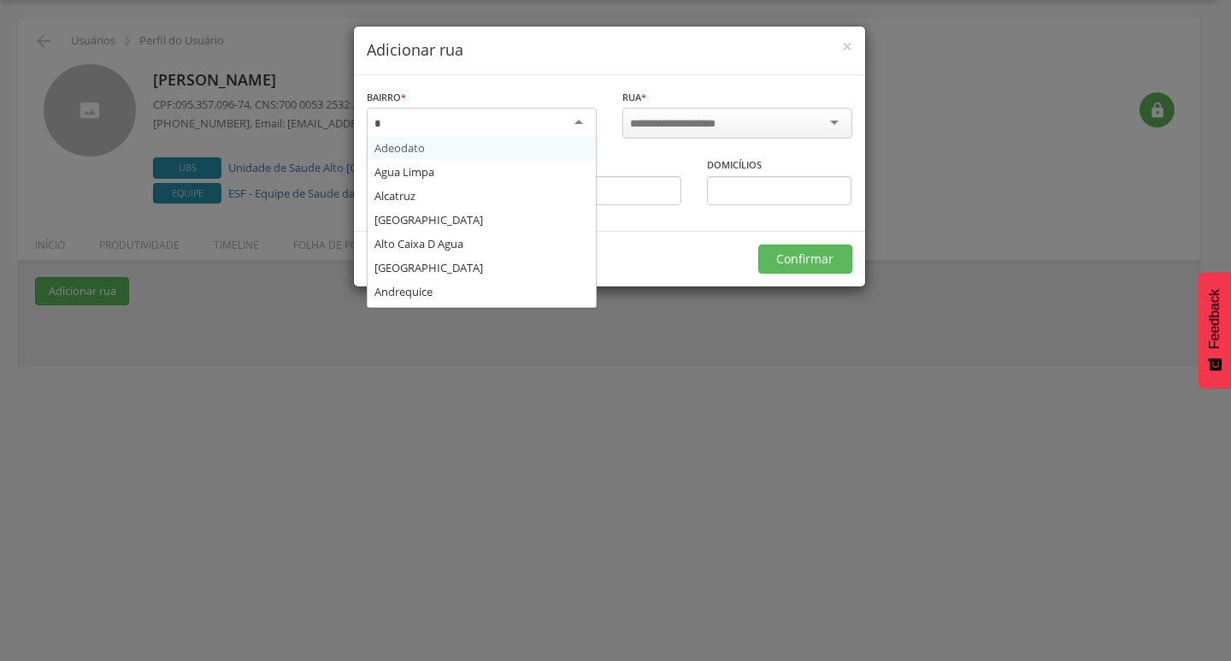
type input "**"
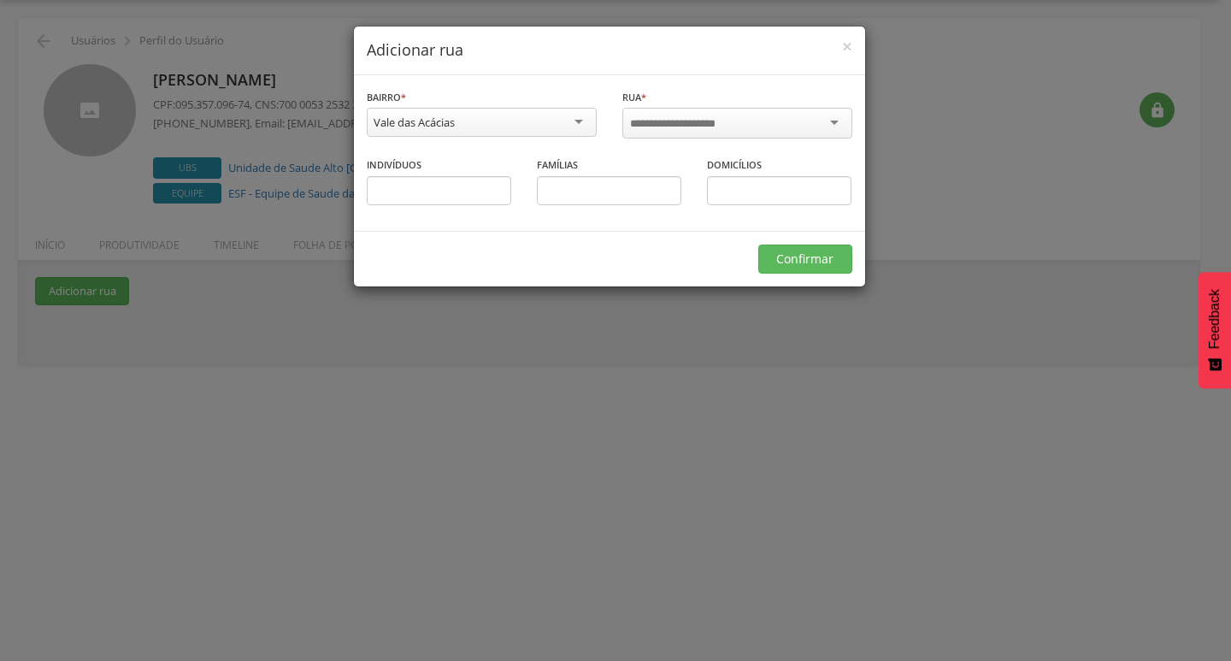
click at [692, 121] on input "select-one" at bounding box center [684, 123] width 109 height 15
type input "*"
type input "**"
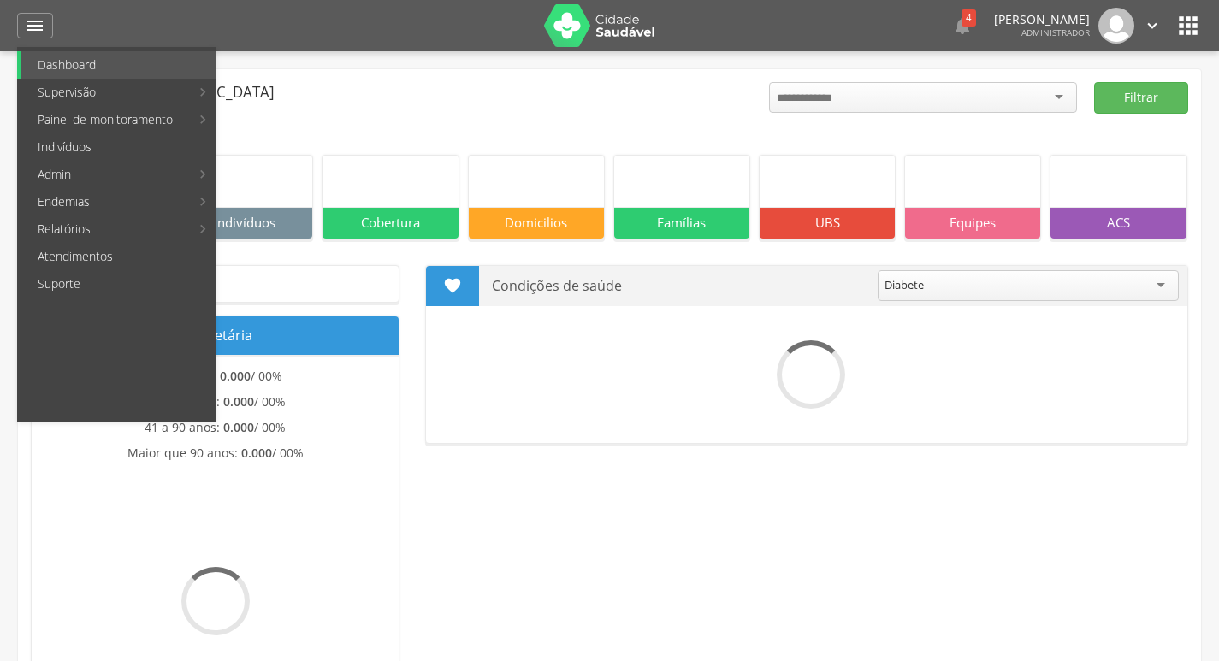
click at [96, 141] on link "Indivíduos" at bounding box center [118, 146] width 195 height 27
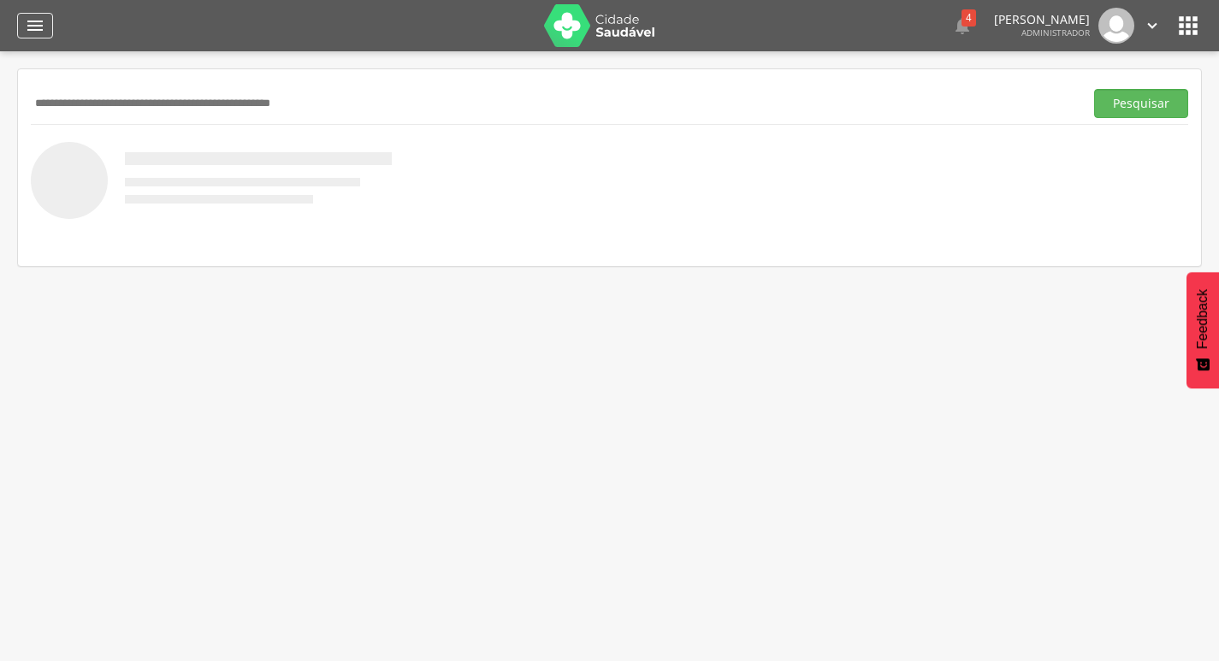
click at [17, 20] on div "" at bounding box center [35, 26] width 36 height 26
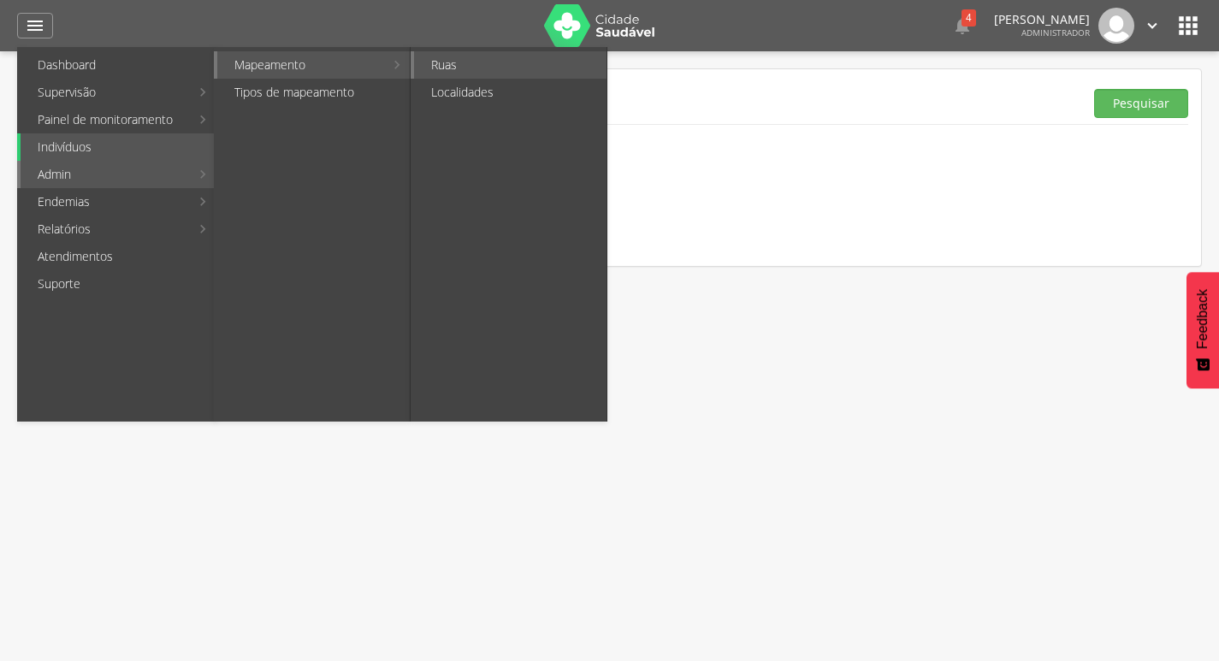
click at [411, 56] on li "Ruas" at bounding box center [508, 64] width 196 height 27
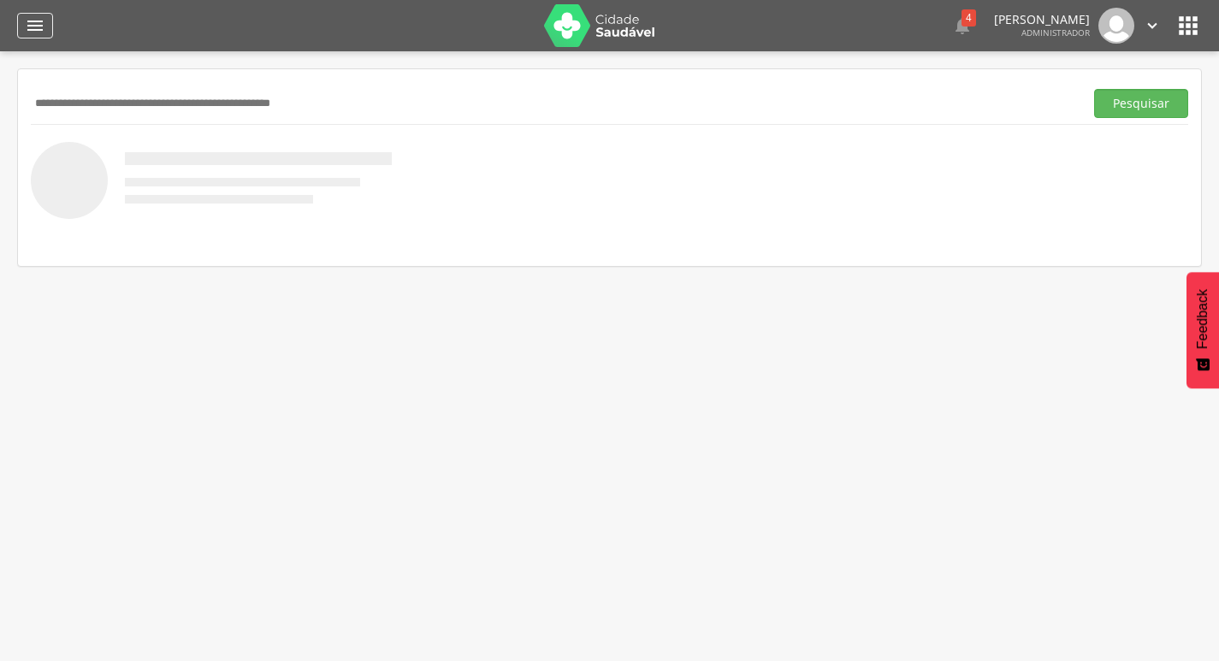
click at [38, 37] on div "" at bounding box center [35, 26] width 36 height 26
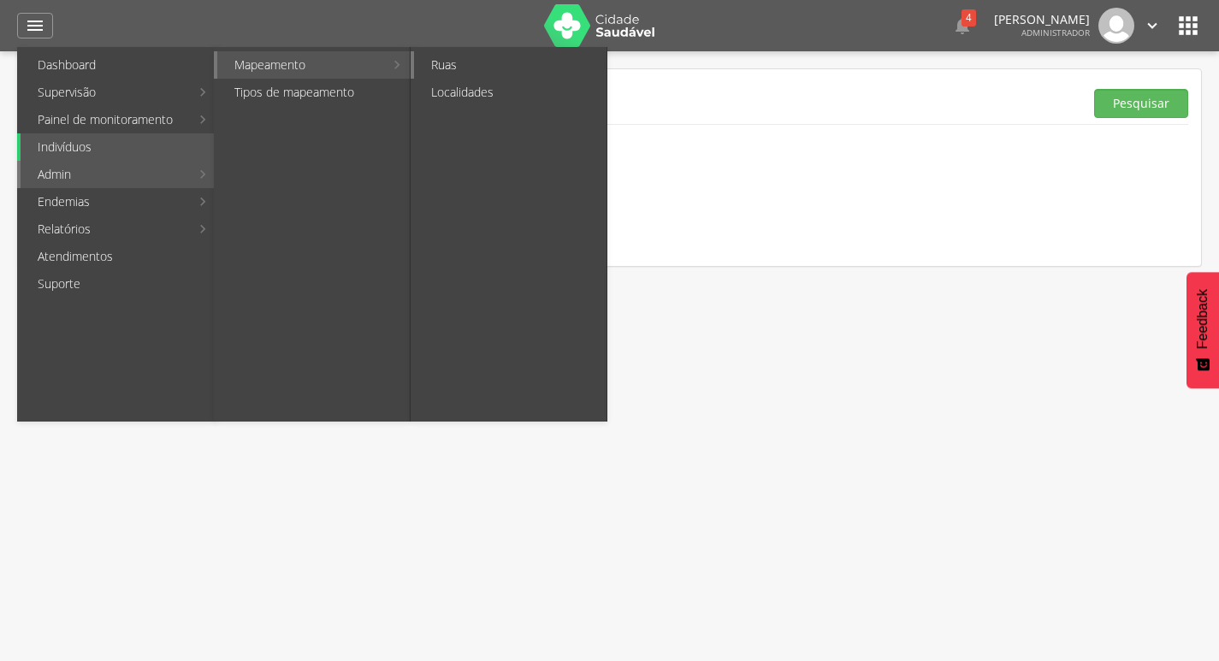
click at [419, 59] on link "Ruas" at bounding box center [510, 64] width 192 height 27
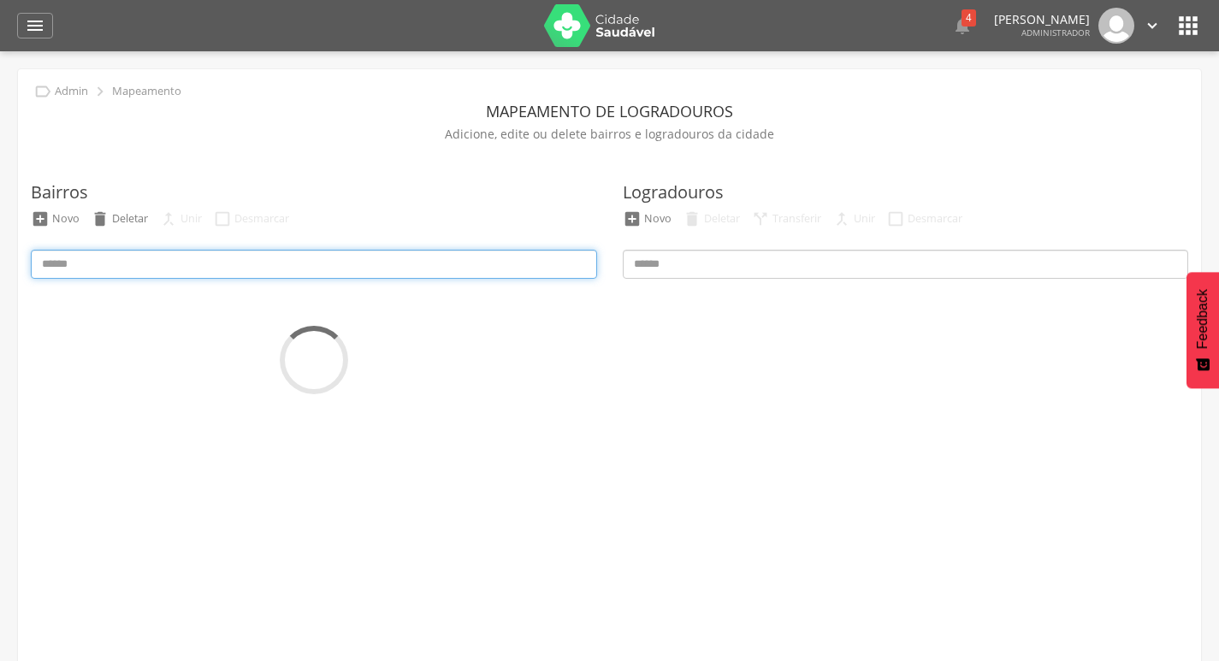
click at [257, 255] on input at bounding box center [314, 264] width 566 height 29
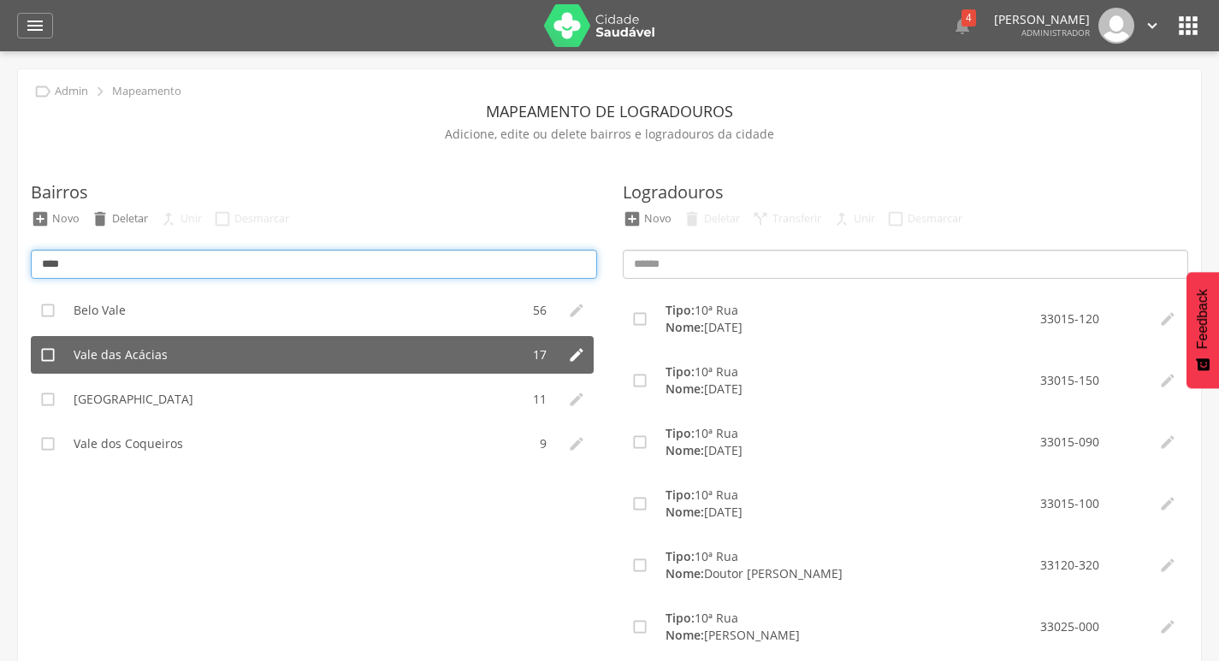
type input "****"
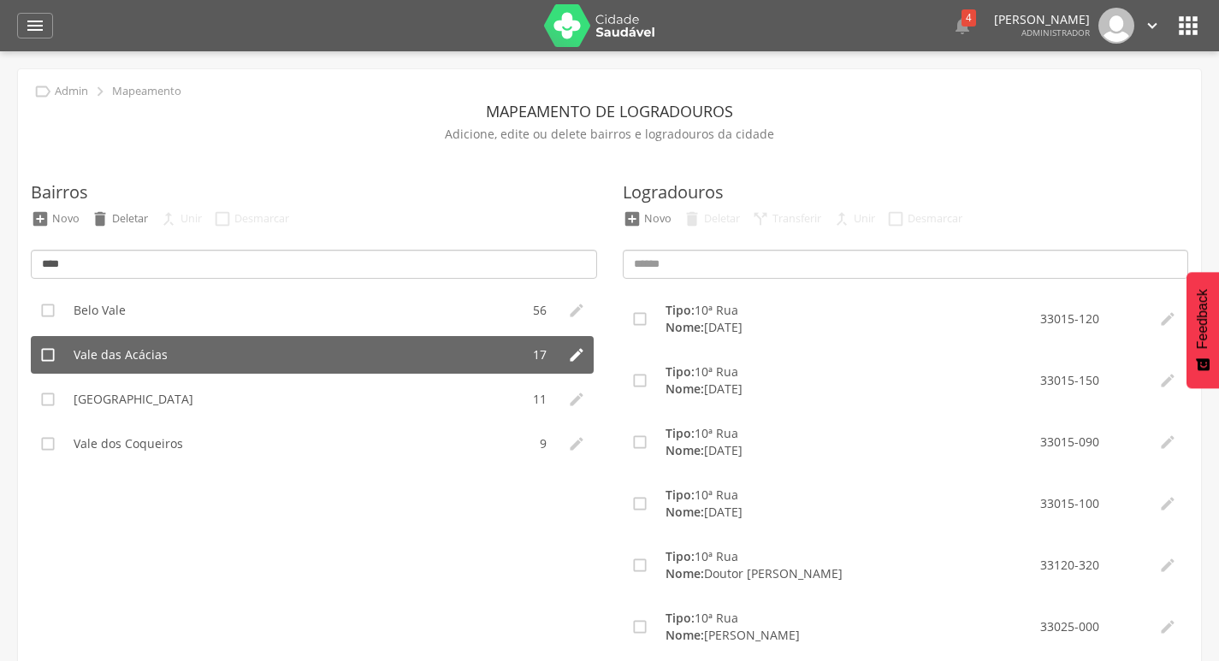
click at [233, 364] on li "Vale das Acácias" at bounding box center [292, 355] width 455 height 38
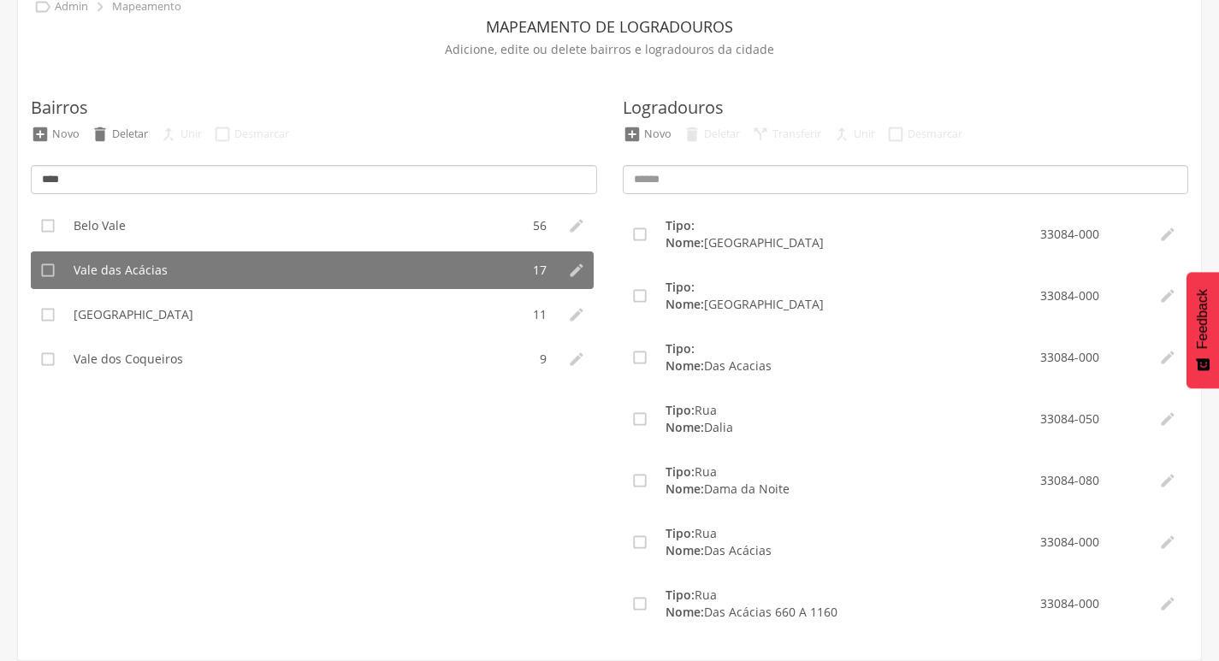
click at [641, 145] on ul " Novo  Deletar  Transferir  Unir  Desmarcar" at bounding box center [905, 138] width 575 height 27
click at [638, 146] on ul " Novo  Deletar  Transferir  Unir  Desmarcar" at bounding box center [905, 138] width 575 height 27
click at [646, 132] on div "Novo" at bounding box center [657, 134] width 27 height 15
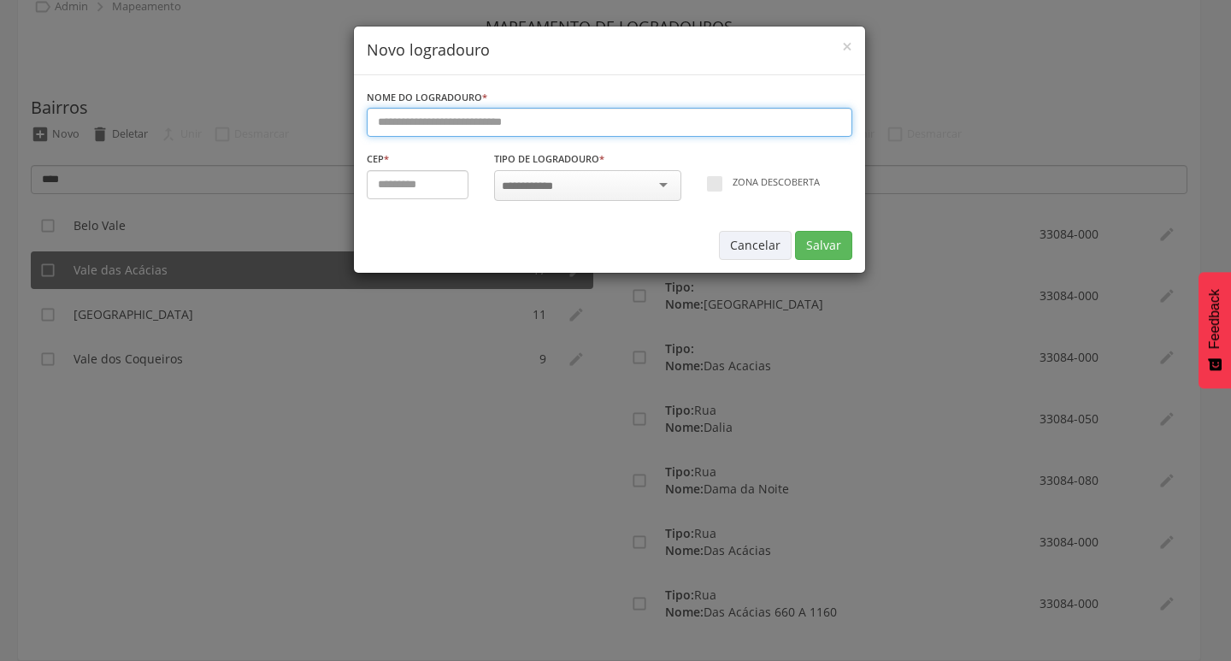
click at [503, 133] on input "text" at bounding box center [610, 122] width 486 height 29
paste input "**********"
type input "**********"
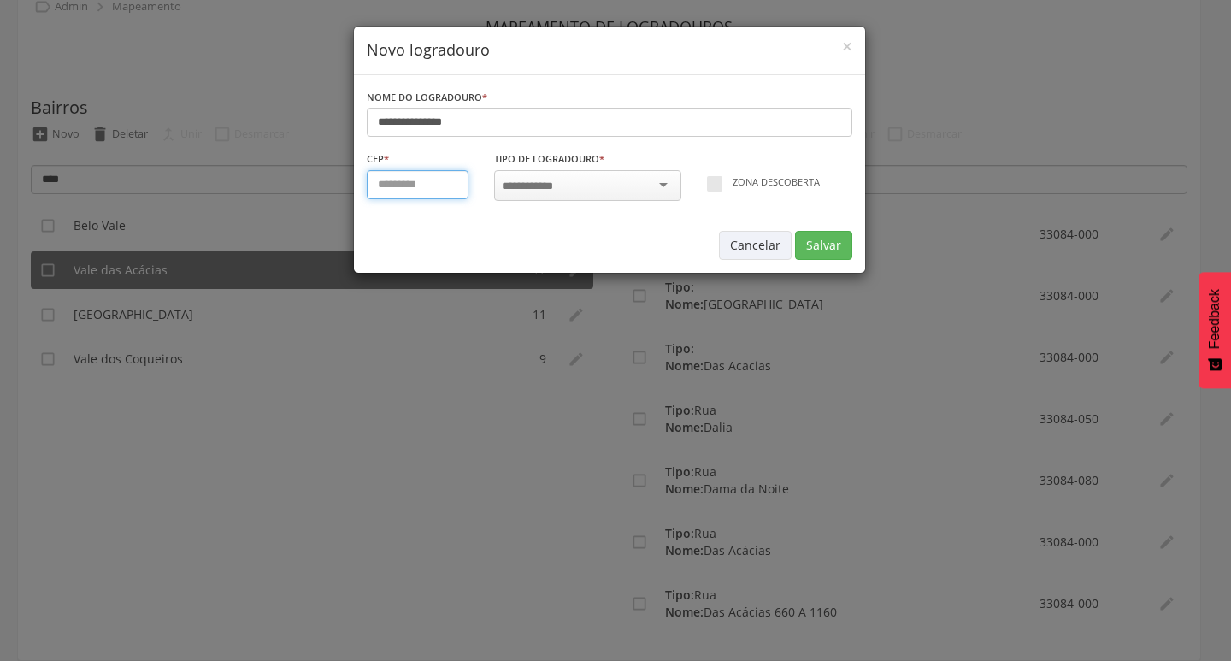
click at [404, 178] on input "text" at bounding box center [418, 184] width 103 height 29
paste input "*********"
type input "*********"
click at [564, 184] on div at bounding box center [587, 185] width 187 height 31
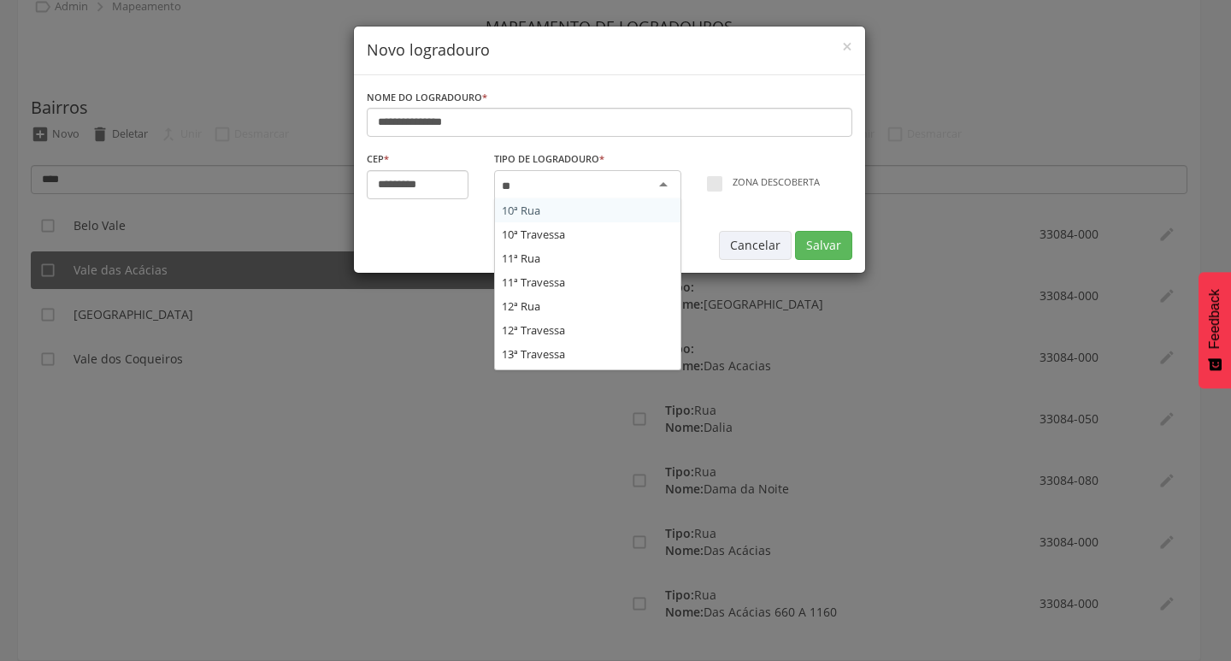
type input "***"
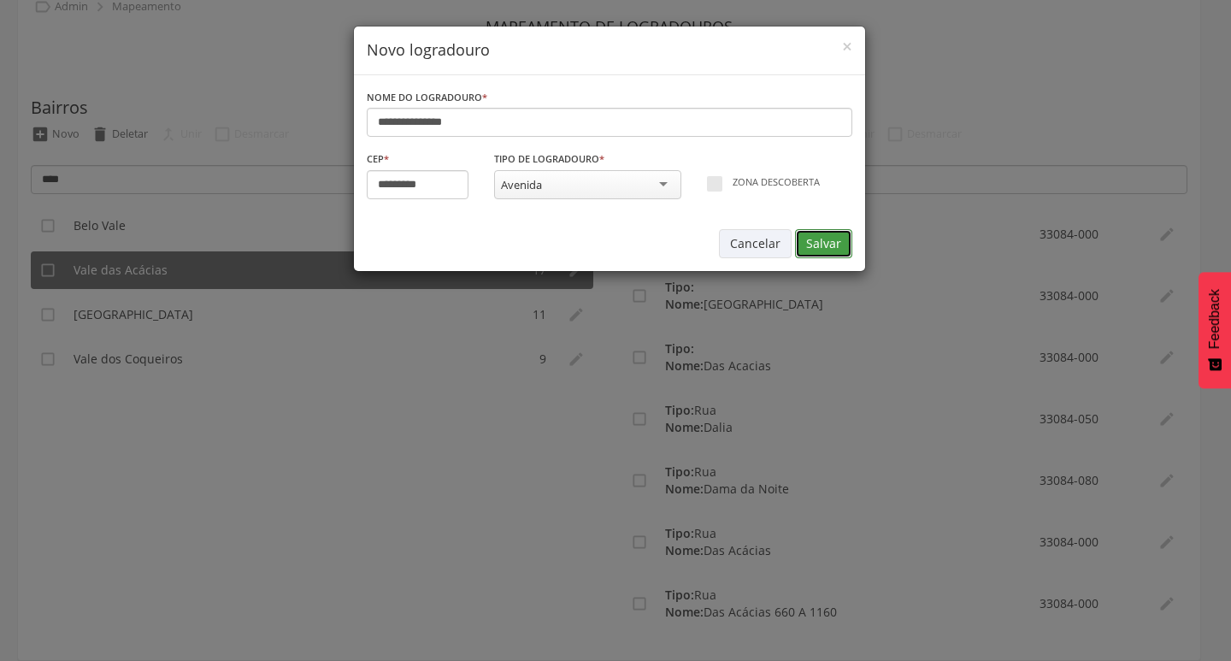
click at [817, 244] on button "Salvar" at bounding box center [823, 243] width 57 height 29
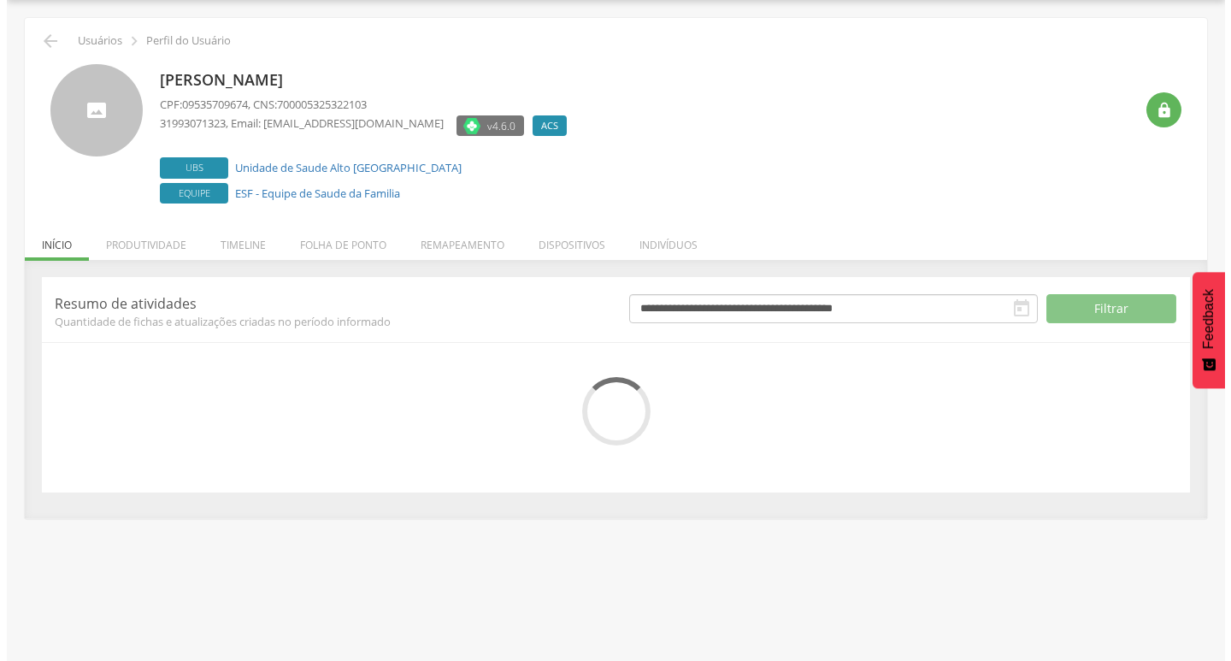
scroll to position [51, 0]
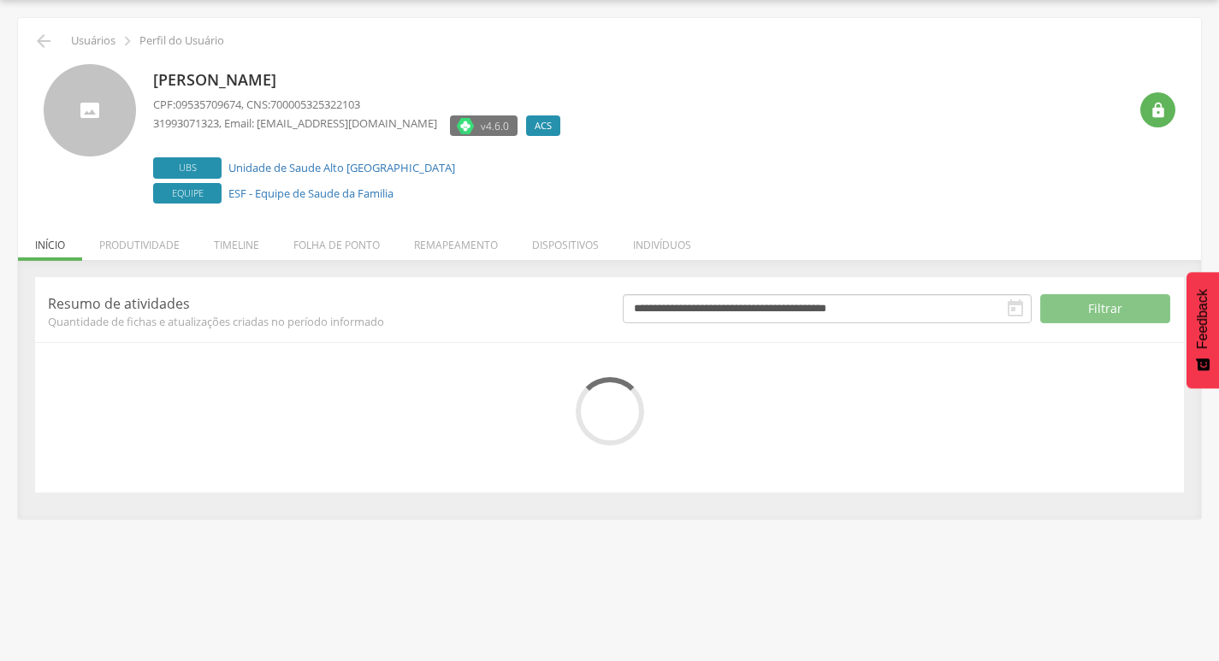
drag, startPoint x: 477, startPoint y: 262, endPoint x: 395, endPoint y: 265, distance: 82.2
click at [470, 262] on div "**********" at bounding box center [609, 389] width 1183 height 258
drag, startPoint x: 430, startPoint y: 247, endPoint x: 310, endPoint y: 259, distance: 120.3
click at [428, 247] on li "Remapeamento" at bounding box center [456, 241] width 118 height 40
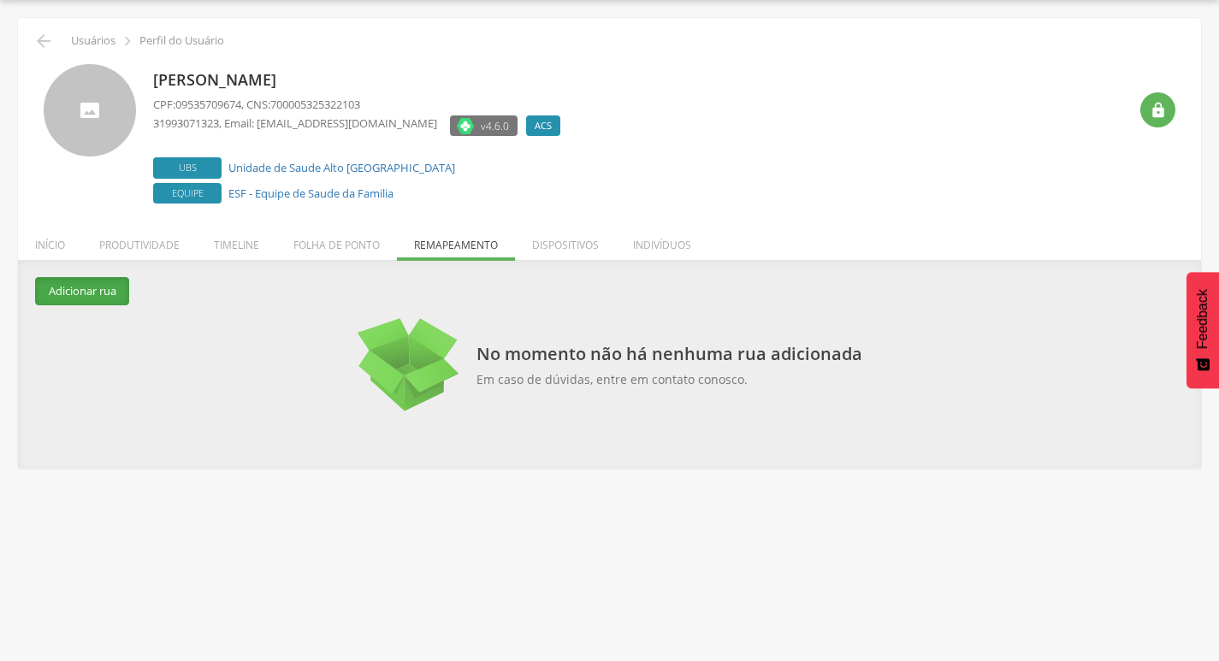
click at [100, 296] on button "Adicionar rua" at bounding box center [82, 291] width 94 height 28
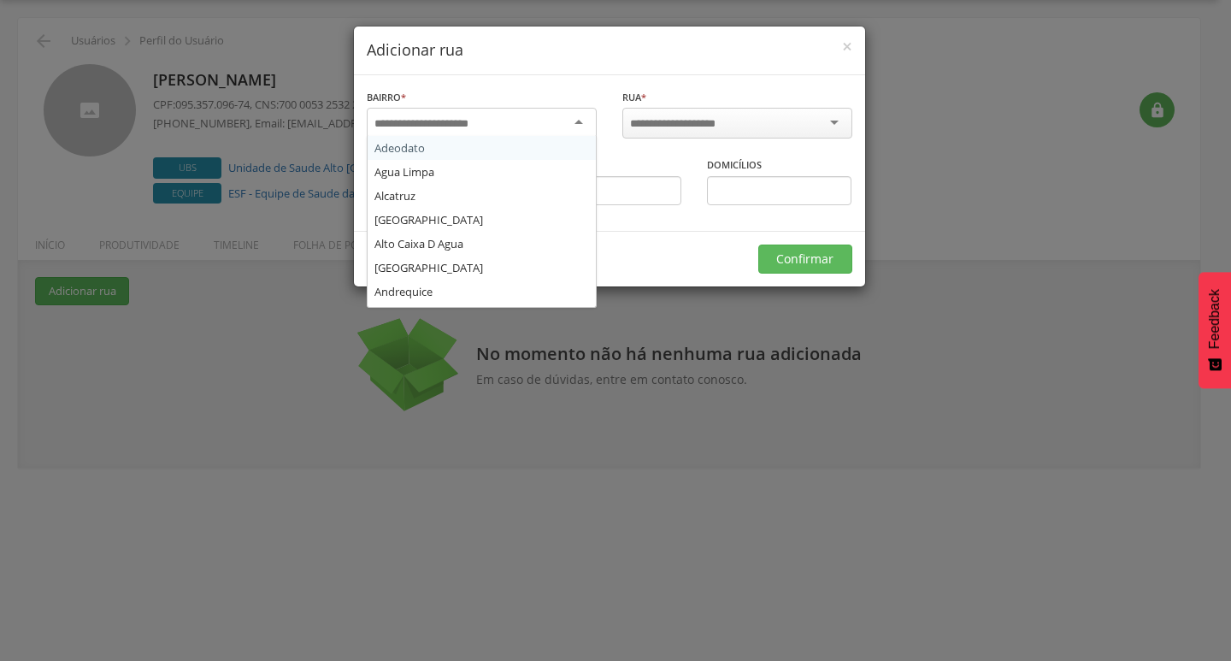
click at [484, 137] on div "Adeodato Agua Limpa Alcatruz Alto Bela Vista Alto Caixa D Agua Alto Castelo And…" at bounding box center [482, 125] width 230 height 35
type input "**"
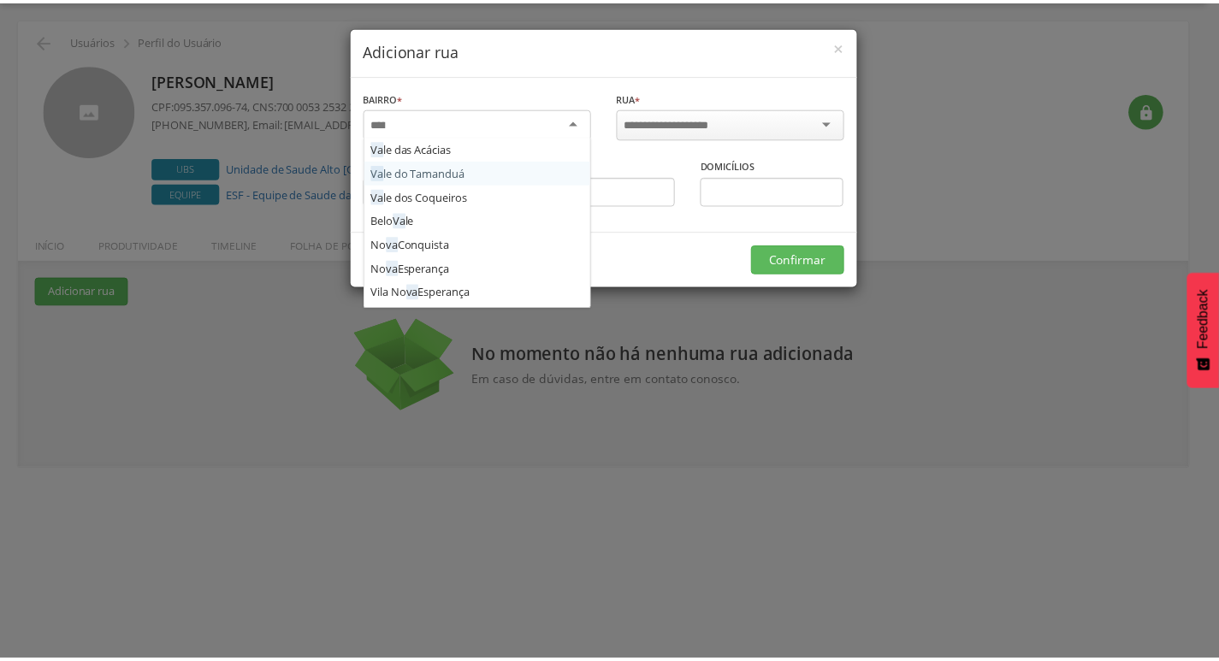
scroll to position [0, 0]
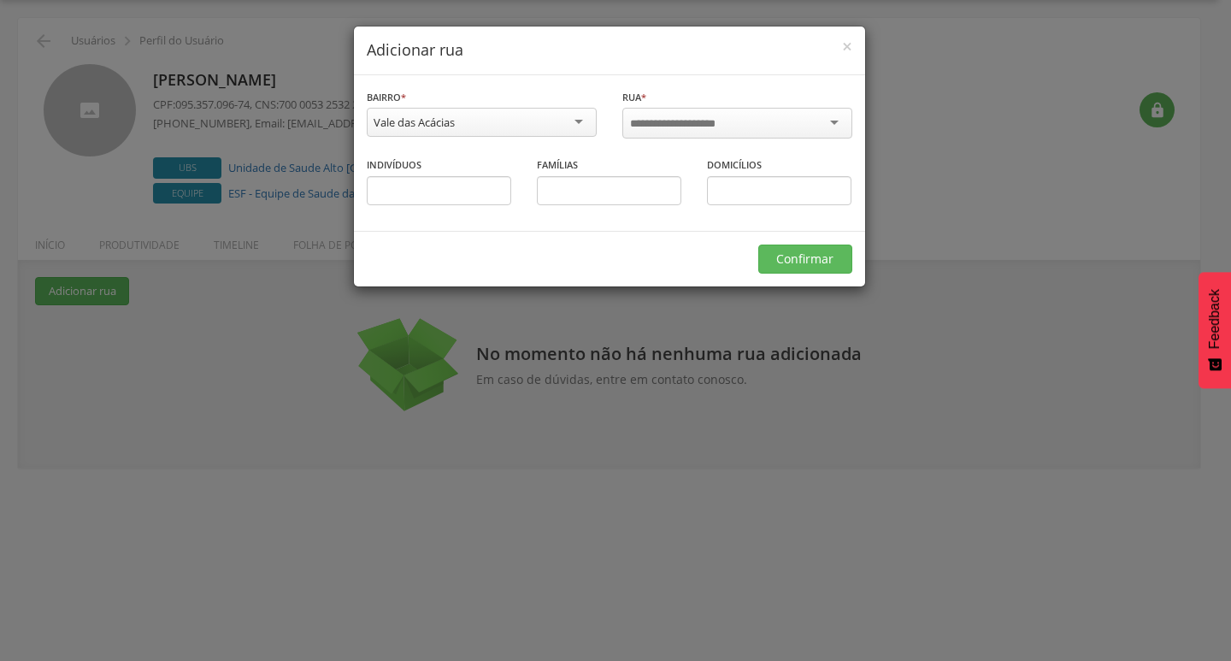
click at [682, 124] on input "select-one" at bounding box center [684, 123] width 109 height 15
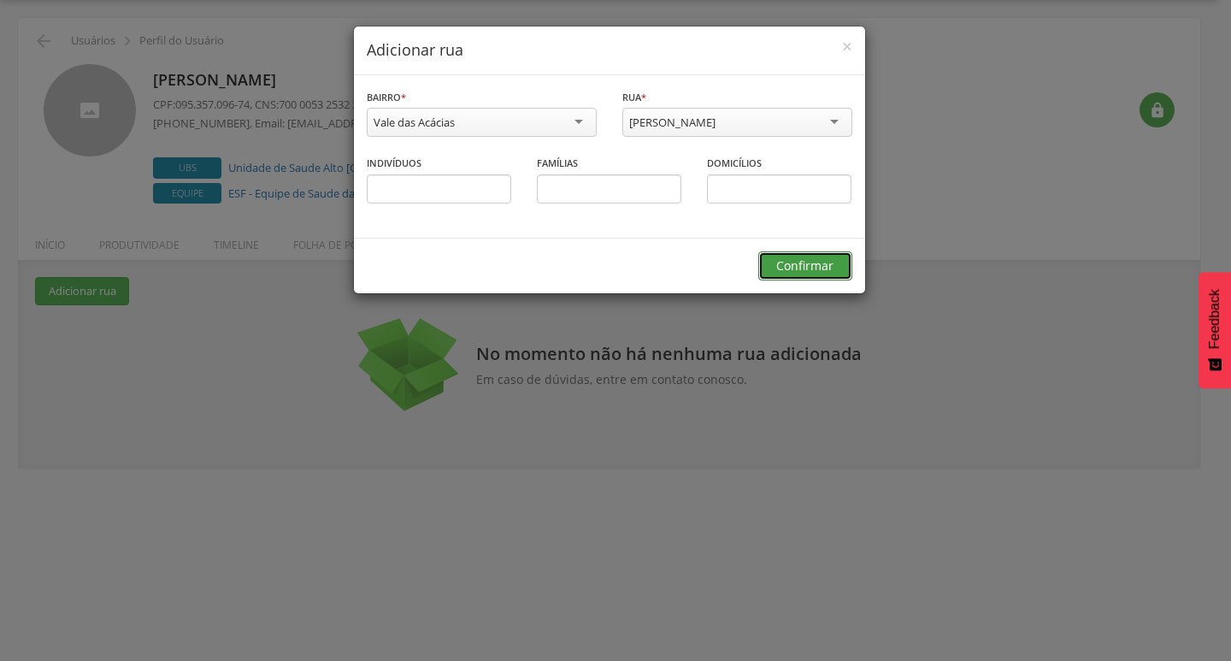
click at [779, 254] on button "Confirmar" at bounding box center [805, 265] width 94 height 29
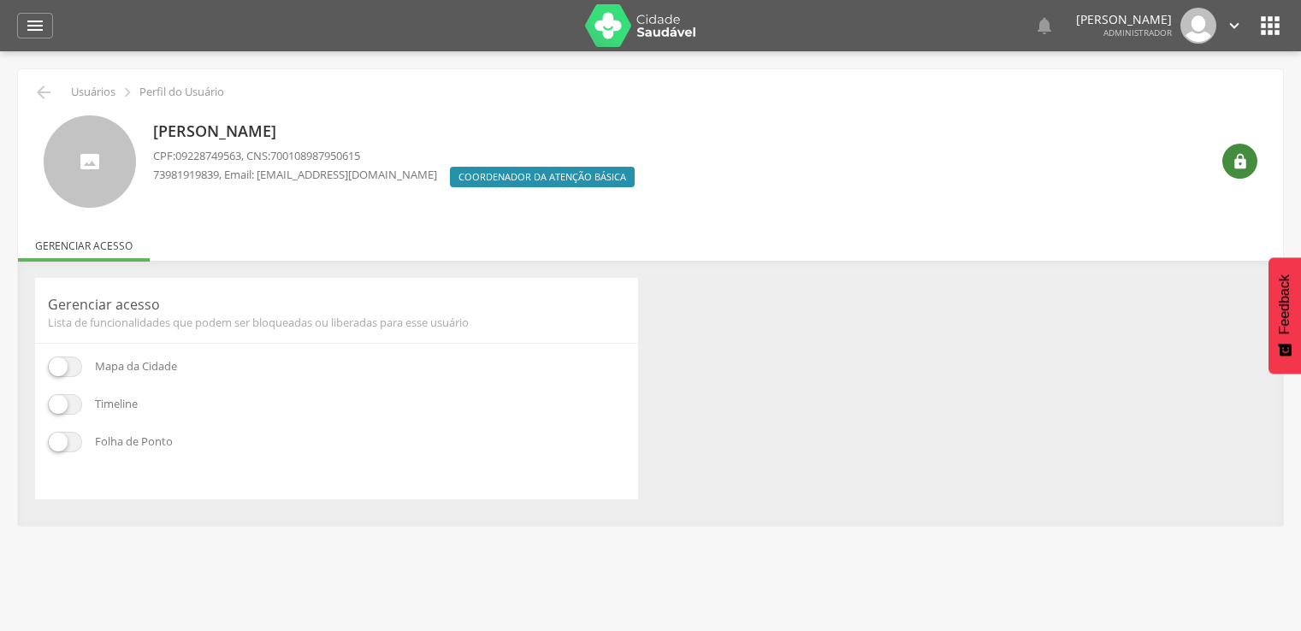
click at [1248, 158] on div "" at bounding box center [1239, 161] width 35 height 35
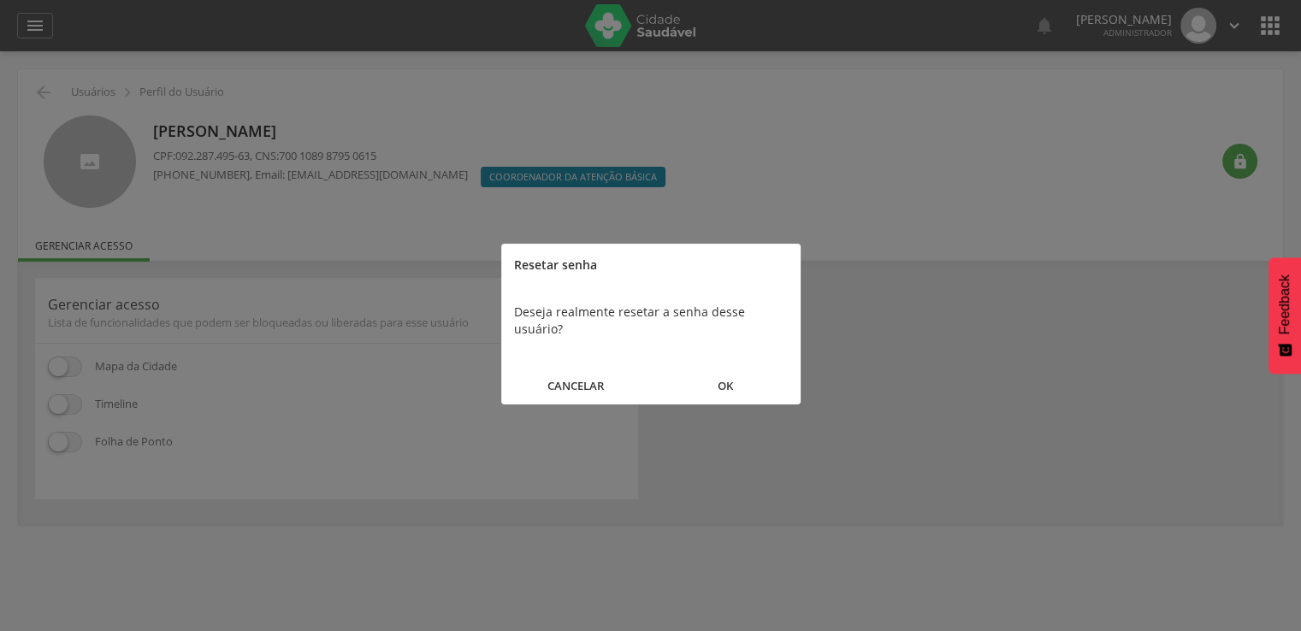
click at [766, 373] on button "OK" at bounding box center [726, 386] width 150 height 37
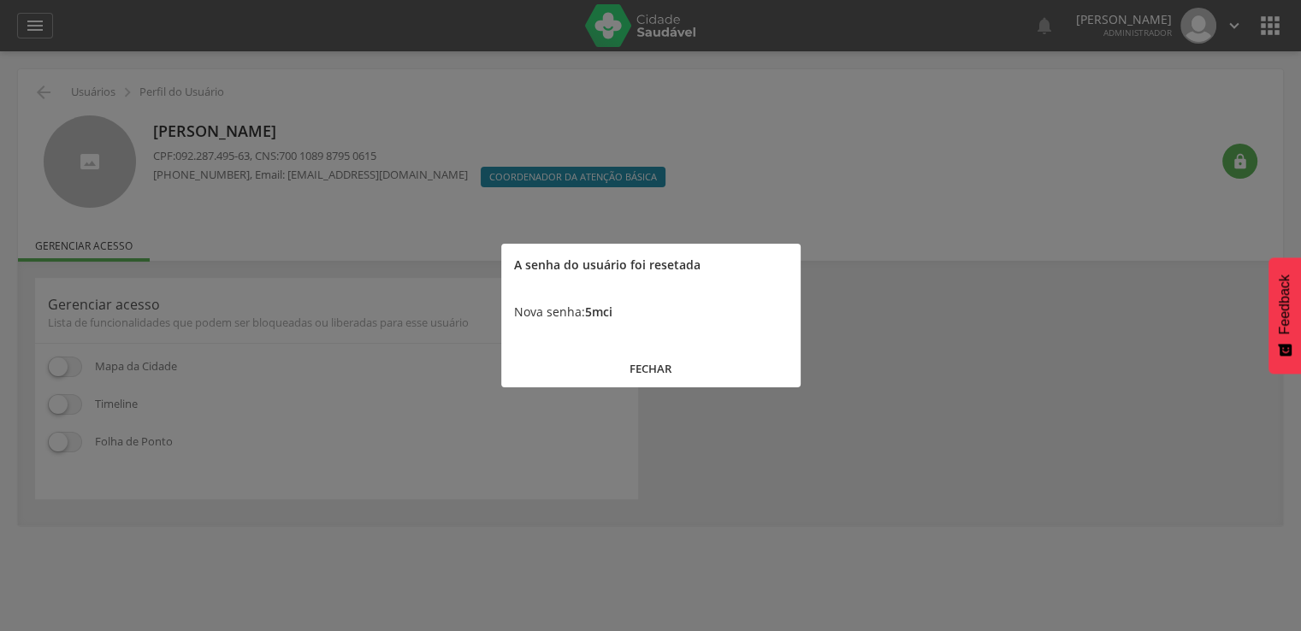
click at [605, 302] on div "Nova senha: 5mci" at bounding box center [650, 311] width 299 height 51
copy b "5mci"
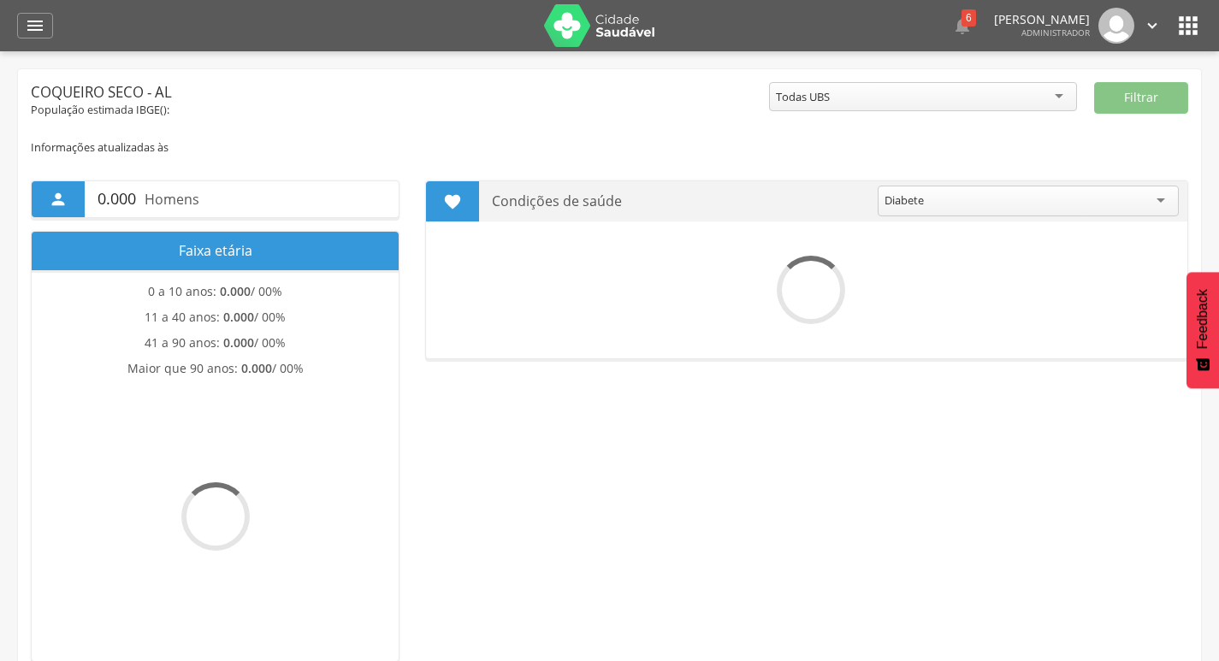
click at [1186, 31] on icon "" at bounding box center [1187, 25] width 27 height 27
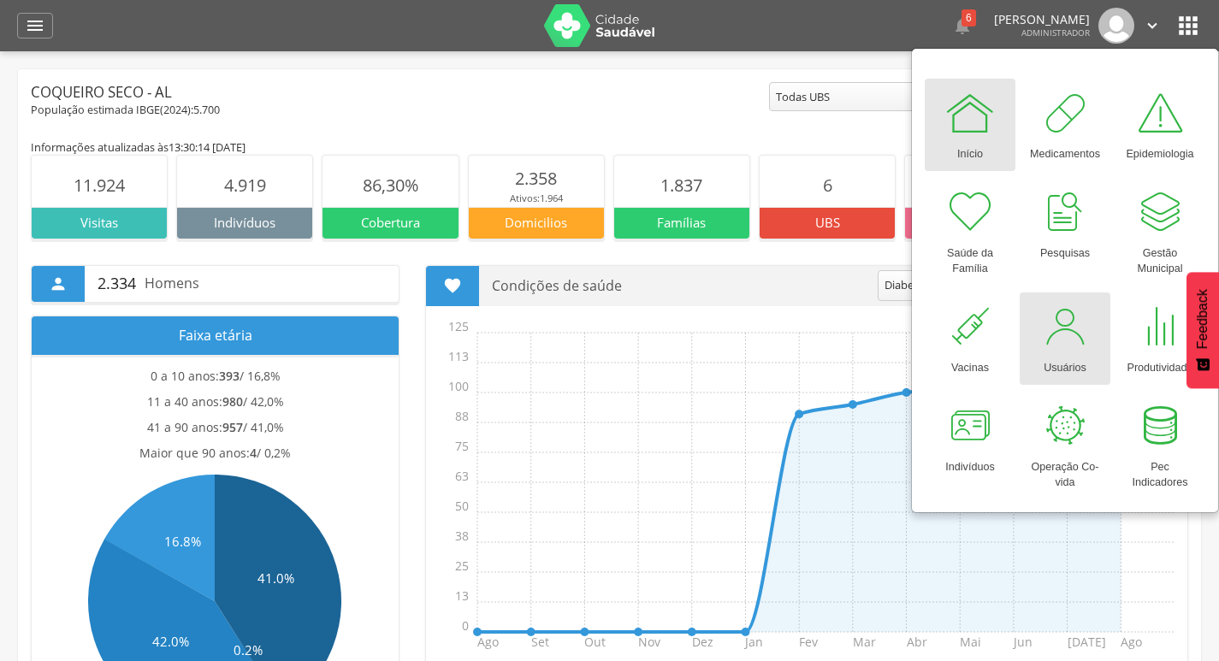
click at [1061, 319] on div at bounding box center [1064, 326] width 51 height 51
